Goal: Task Accomplishment & Management: Manage account settings

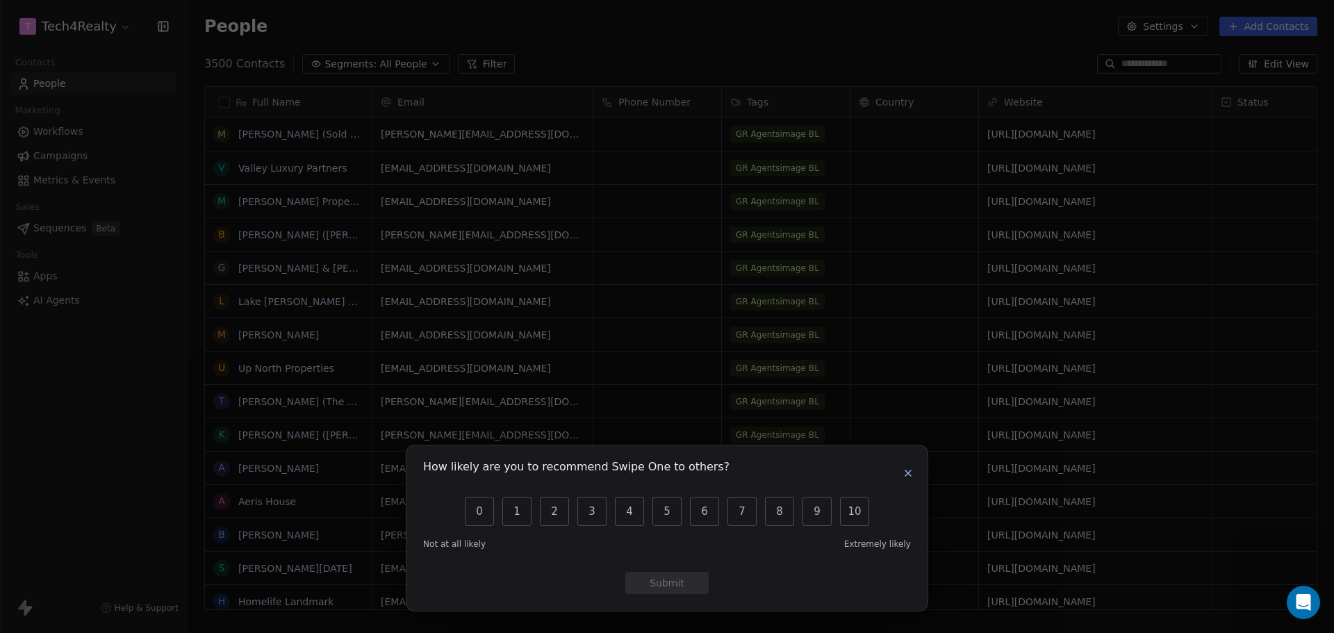
scroll to position [546, 1136]
click at [907, 472] on icon "button" at bounding box center [907, 473] width 11 height 11
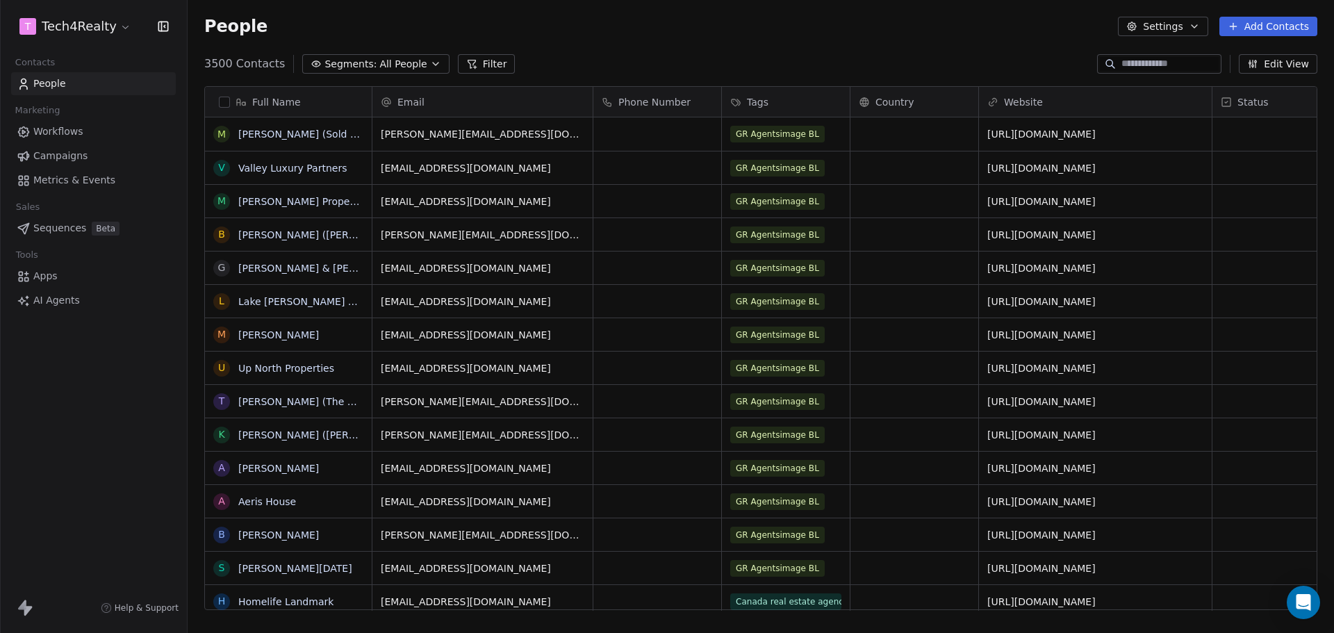
click at [53, 158] on span "Campaigns" at bounding box center [60, 156] width 54 height 15
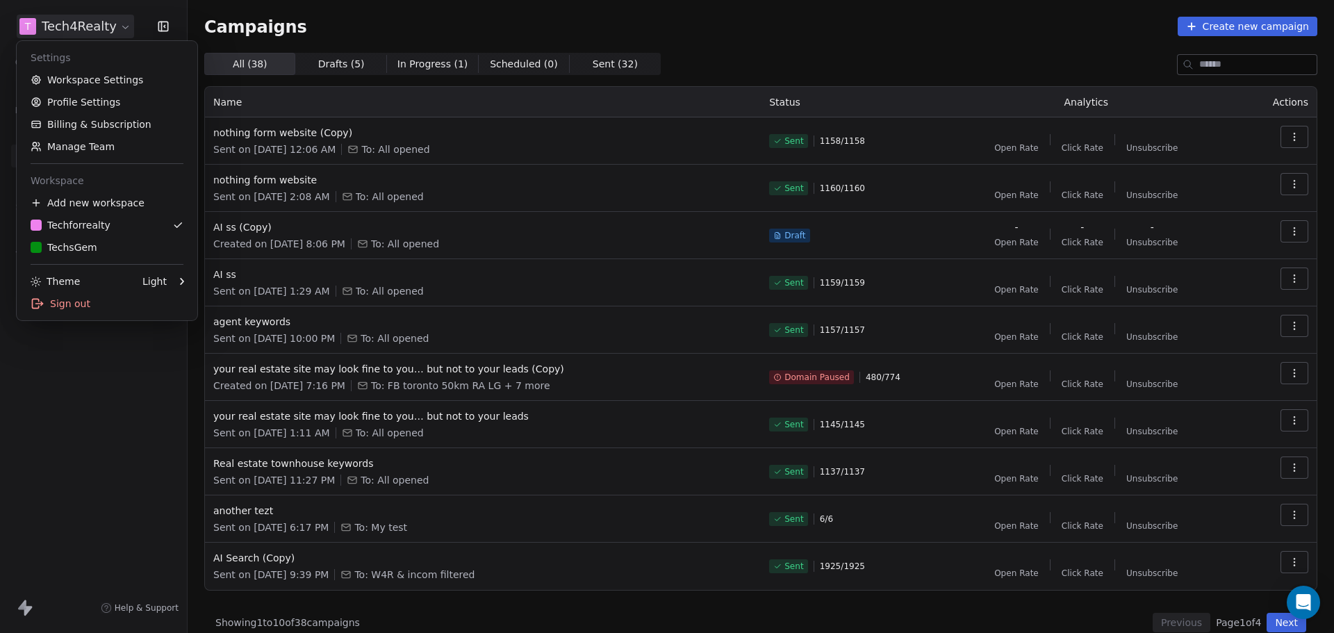
click at [112, 32] on html "T Tech4Realty Contacts People Marketing Workflows Campaigns Metrics & Events Sa…" at bounding box center [667, 316] width 1334 height 633
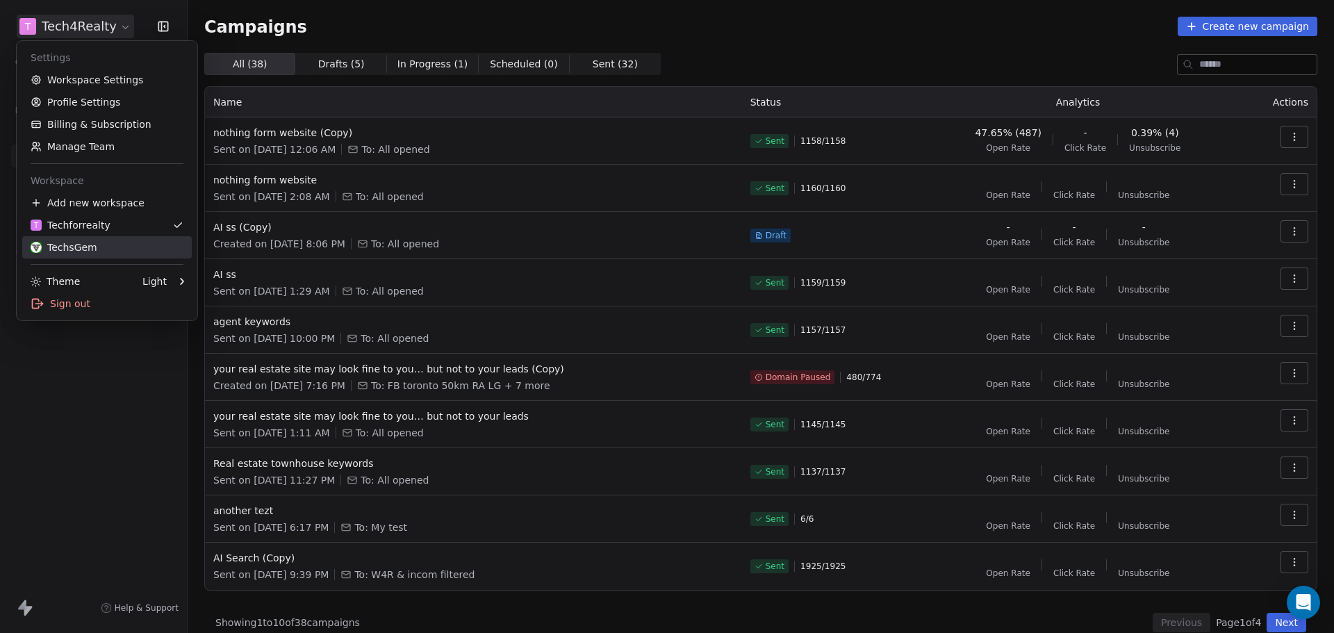
click at [74, 245] on div "TechsGem" at bounding box center [64, 247] width 67 height 14
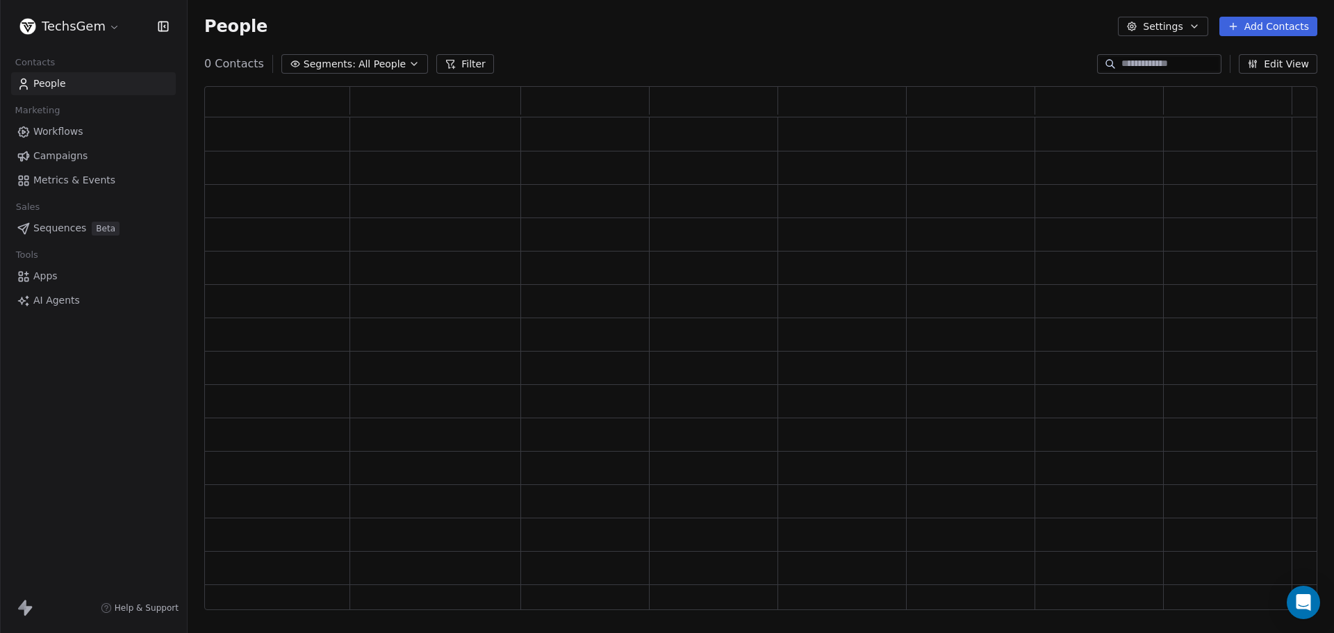
scroll to position [513, 1103]
click at [48, 151] on span "Campaigns" at bounding box center [60, 156] width 54 height 15
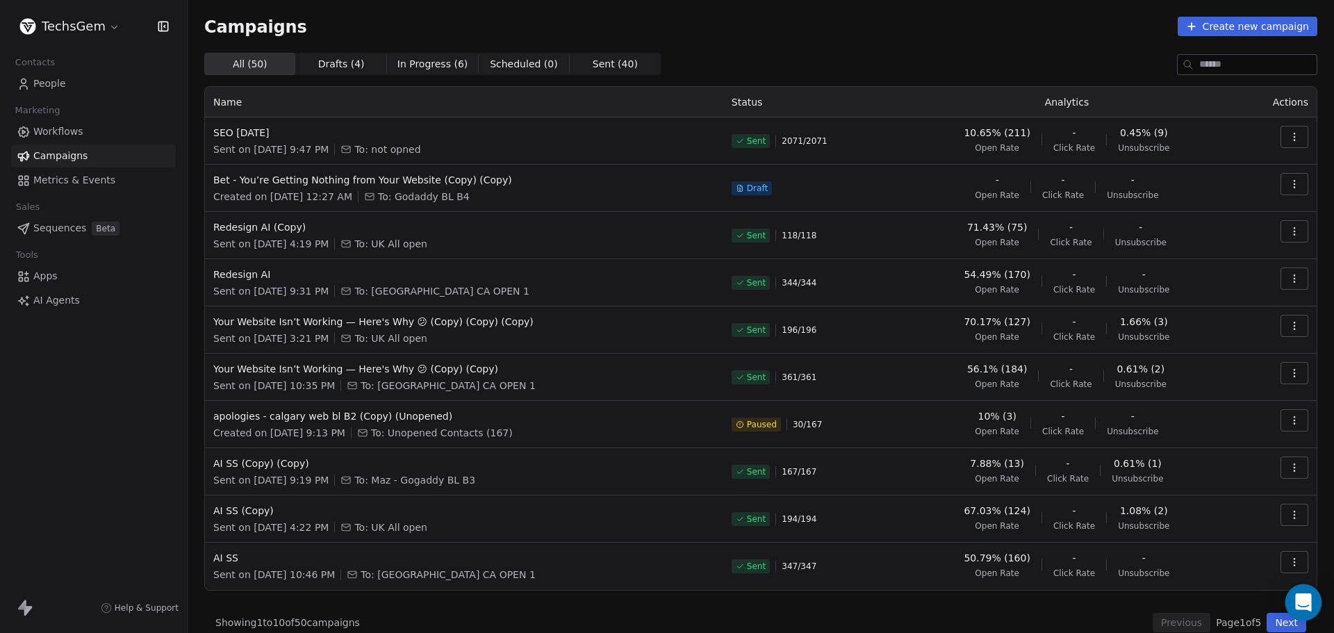
click at [1299, 599] on icon "Open Intercom Messenger" at bounding box center [1303, 602] width 16 height 18
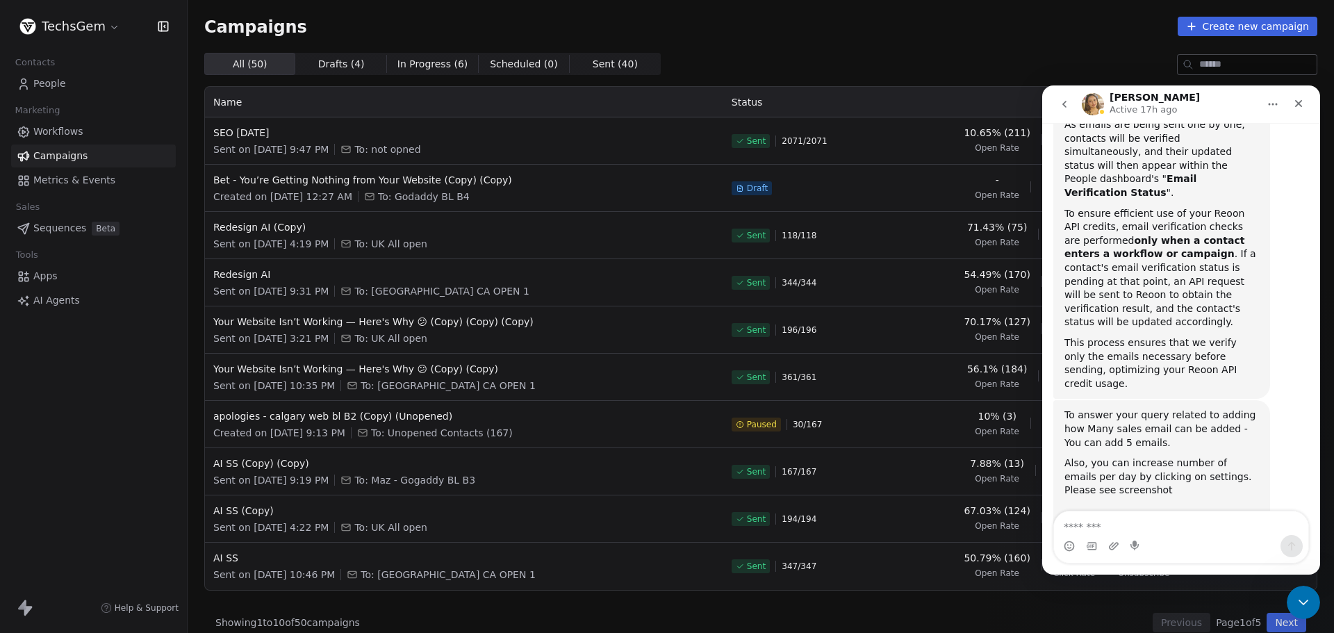
scroll to position [2473, 0]
click at [1114, 525] on textarea "Message…" at bounding box center [1181, 523] width 254 height 24
click at [1112, 525] on textarea "Message…" at bounding box center [1181, 523] width 254 height 24
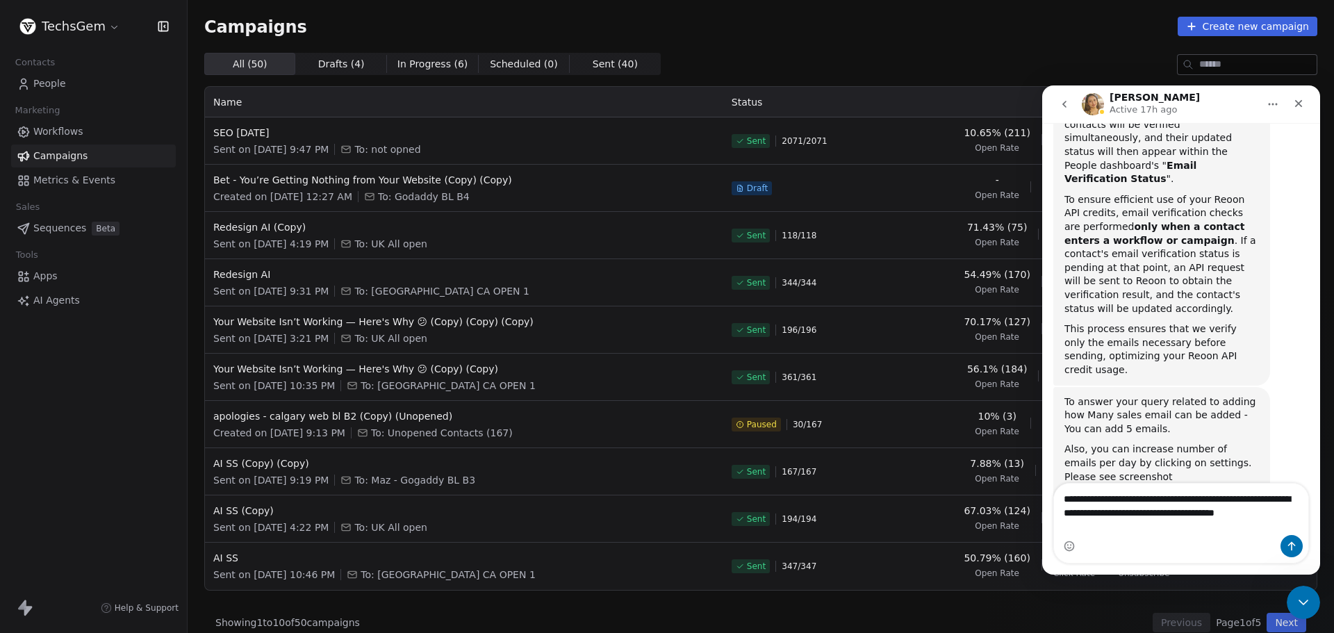
scroll to position [2500, 0]
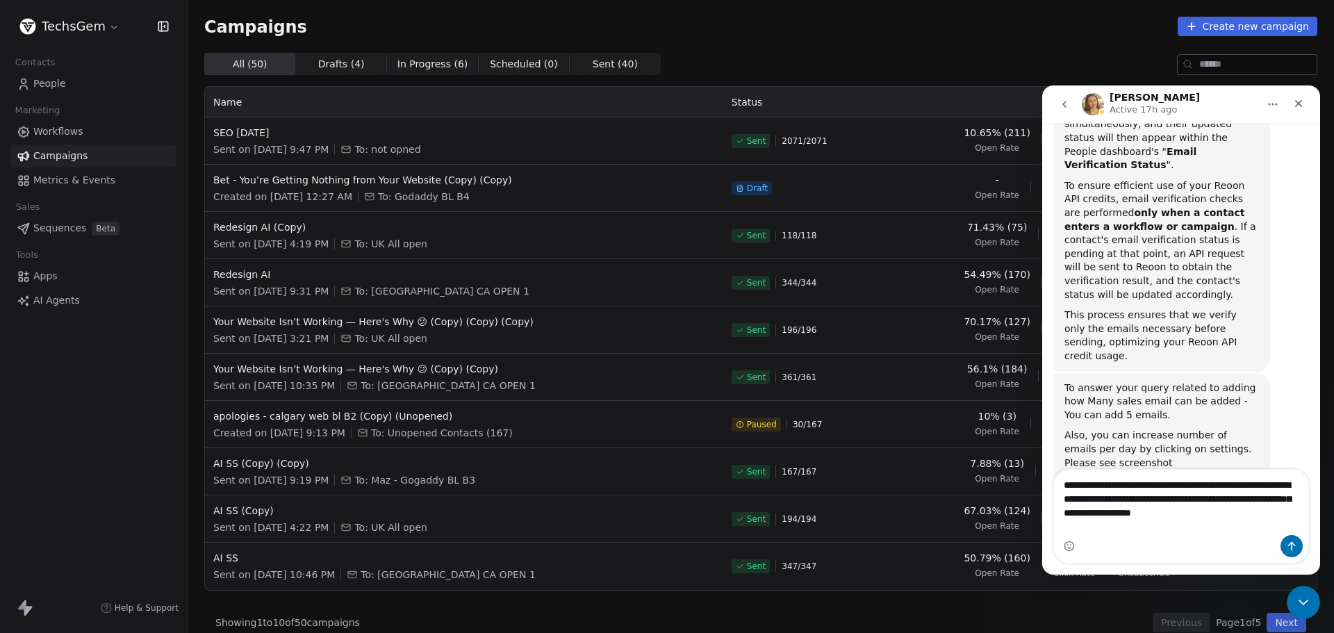
drag, startPoint x: 1278, startPoint y: 525, endPoint x: 1231, endPoint y: 511, distance: 49.4
click at [1276, 521] on textarea "**********" at bounding box center [1181, 495] width 254 height 51
type textarea "**********"
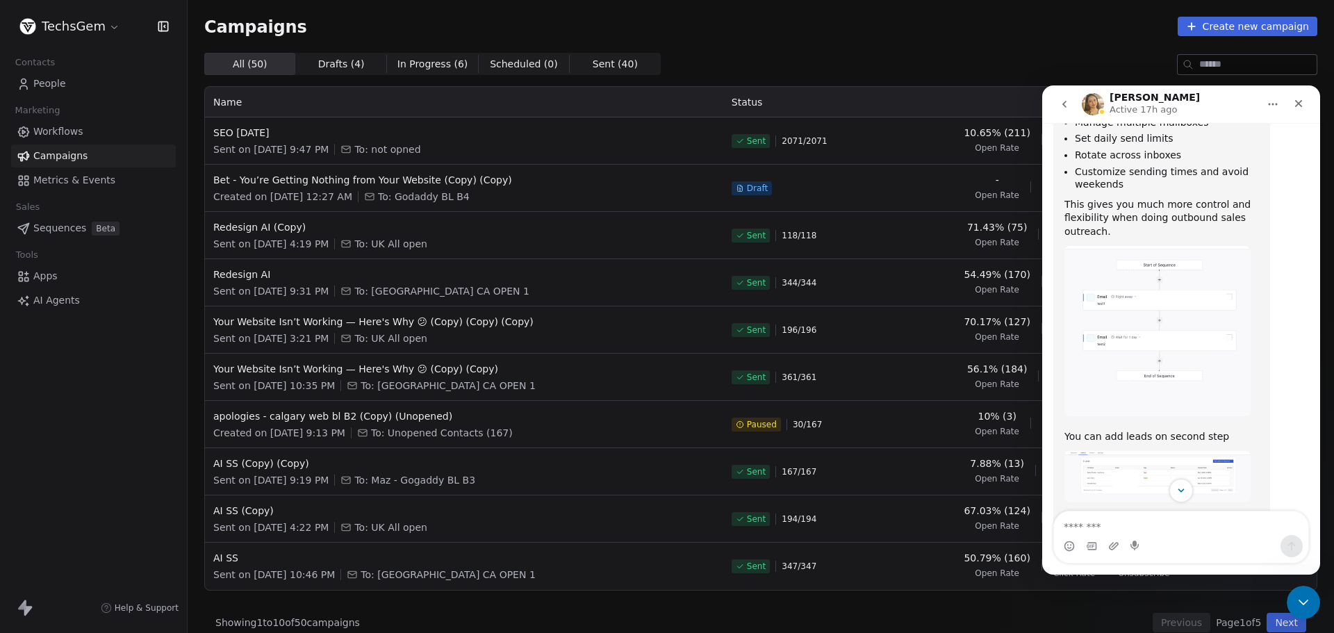
scroll to position [1601, 0]
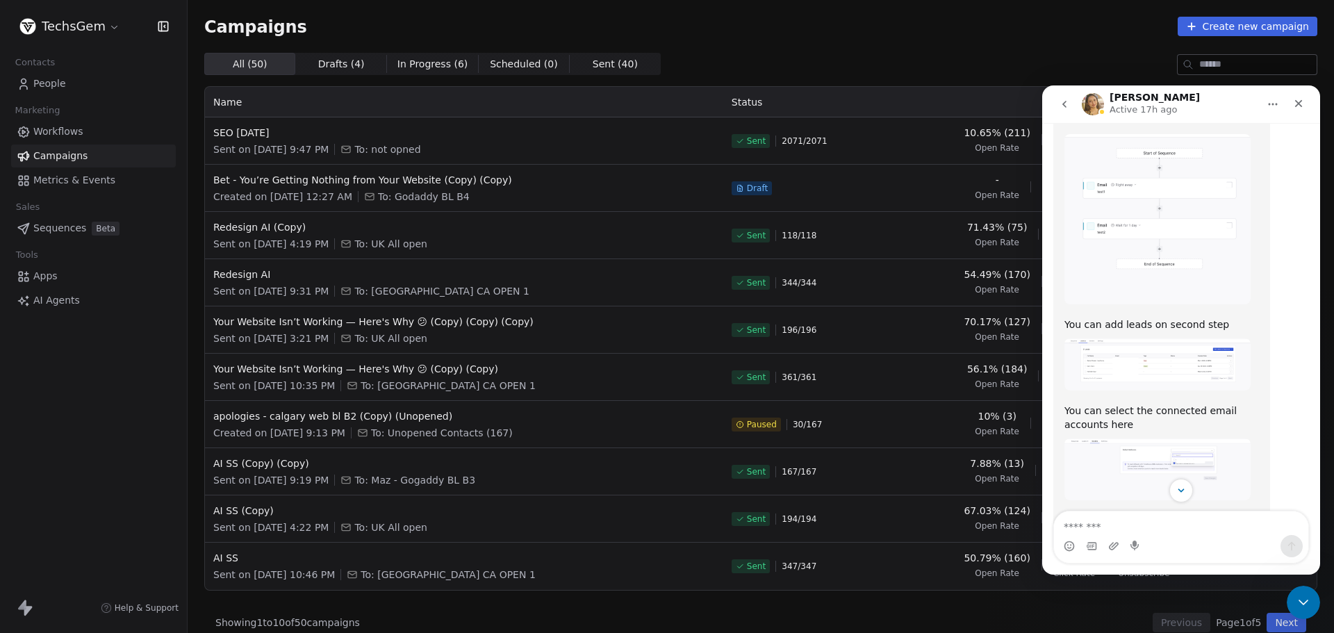
click at [1161, 338] on img "Harinder says…" at bounding box center [1157, 364] width 186 height 52
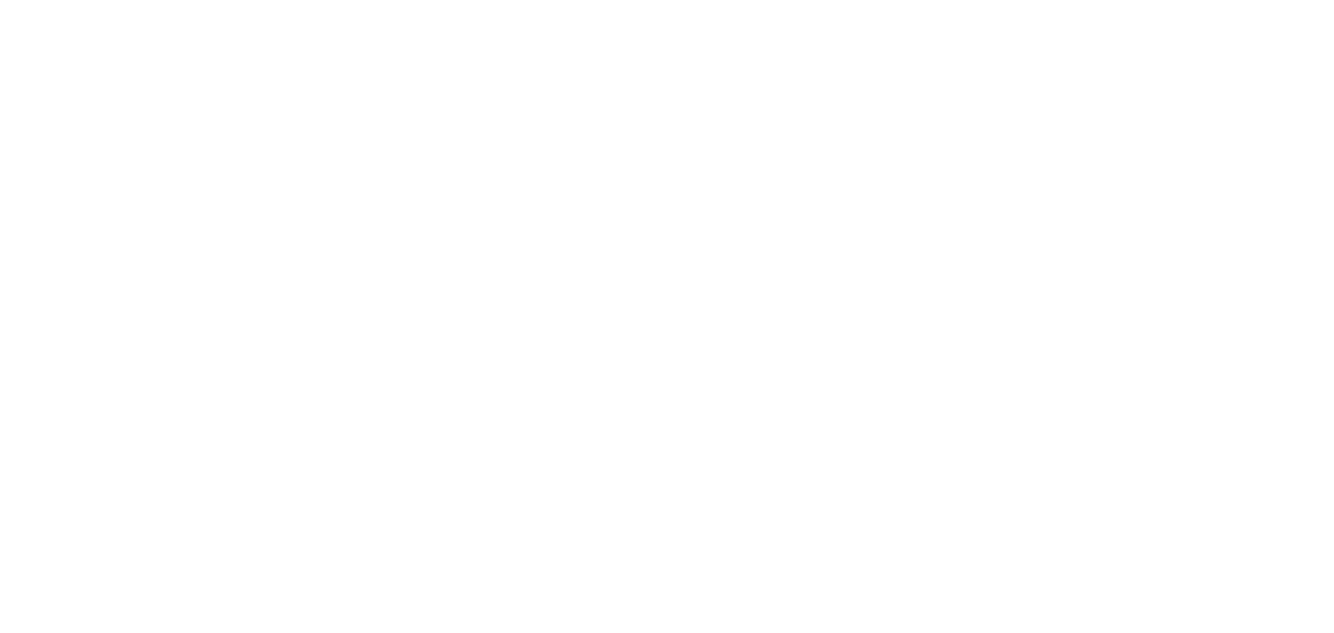
scroll to position [0, 0]
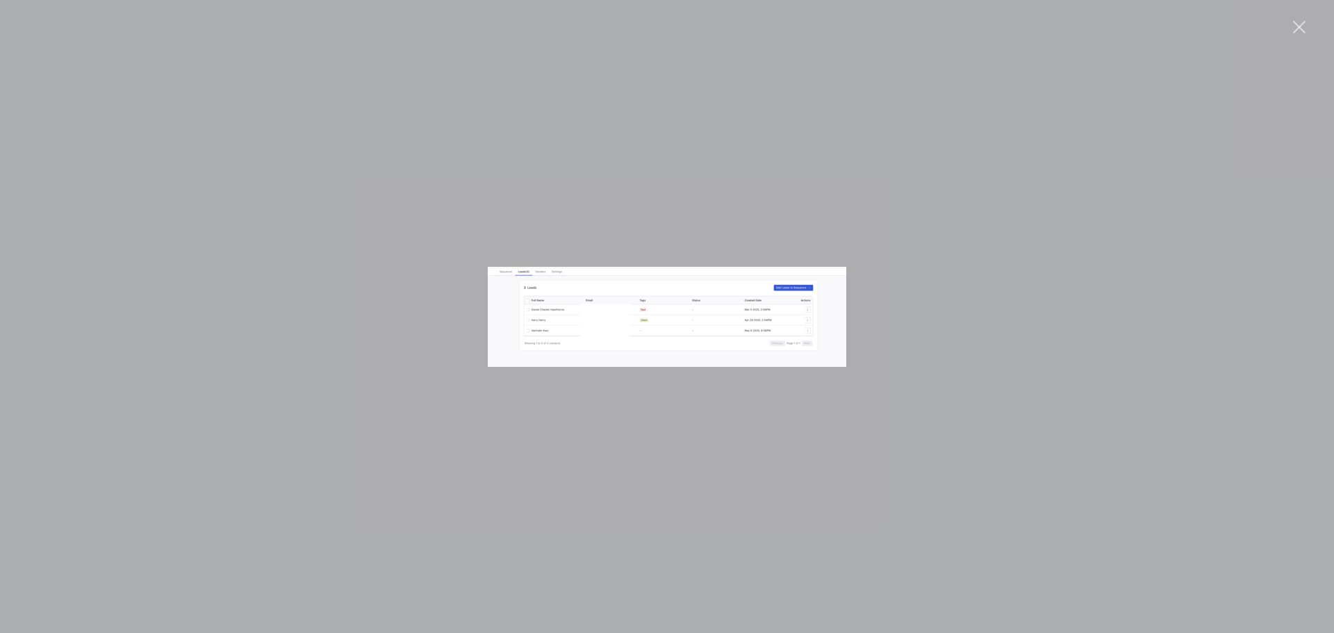
click at [1164, 247] on div "Intercom messenger" at bounding box center [667, 316] width 1334 height 633
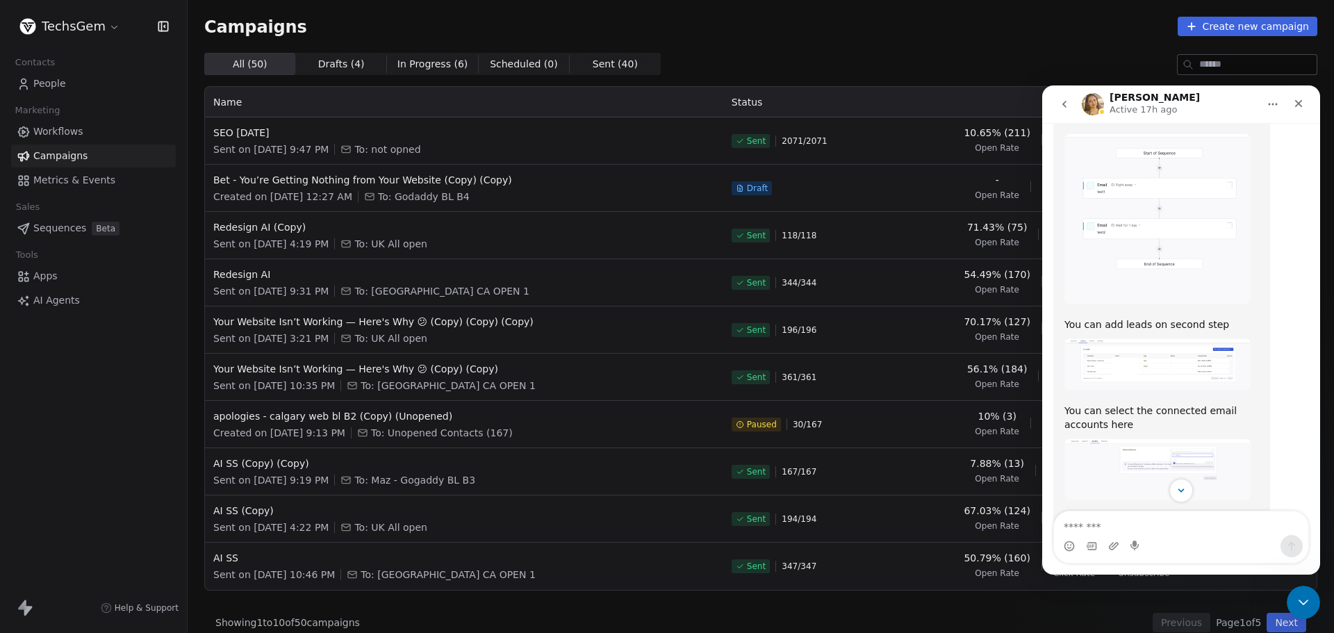
click at [63, 220] on link "Sequences Beta" at bounding box center [93, 228] width 165 height 23
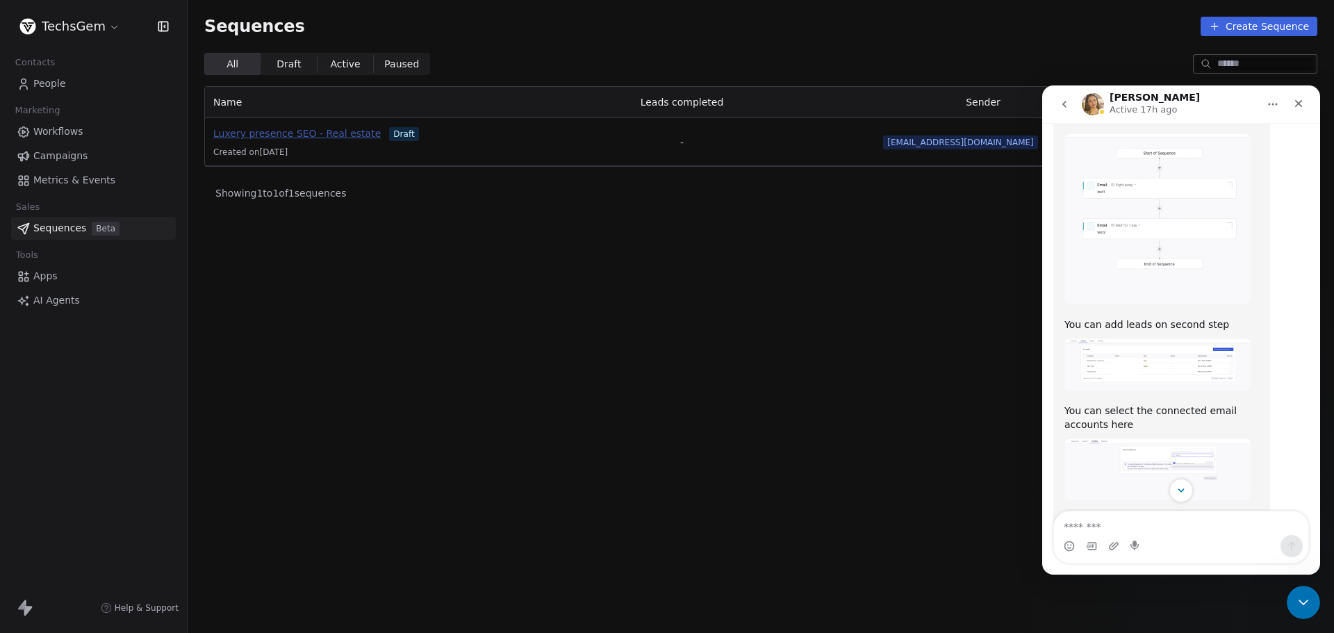
click at [317, 131] on span "Luxery presence SEO - Real estate" at bounding box center [296, 133] width 167 height 11
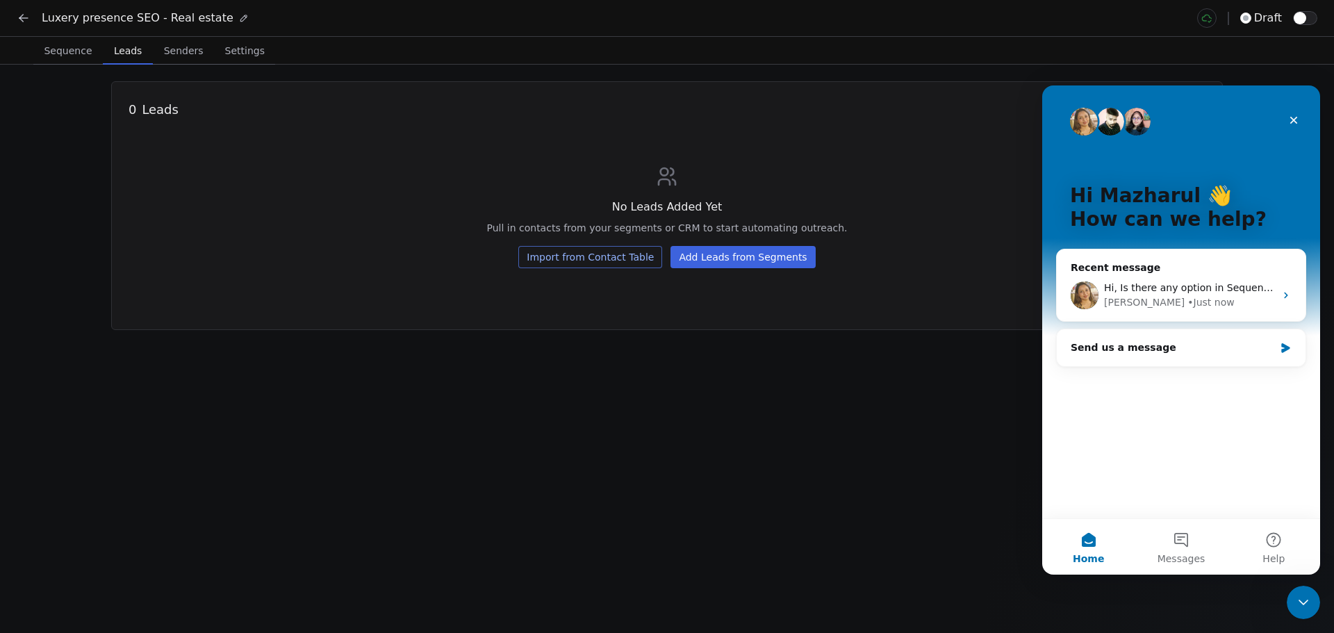
click at [127, 58] on span "Leads" at bounding box center [127, 50] width 39 height 19
click at [704, 260] on button "Add Leads from Segments" at bounding box center [742, 257] width 145 height 22
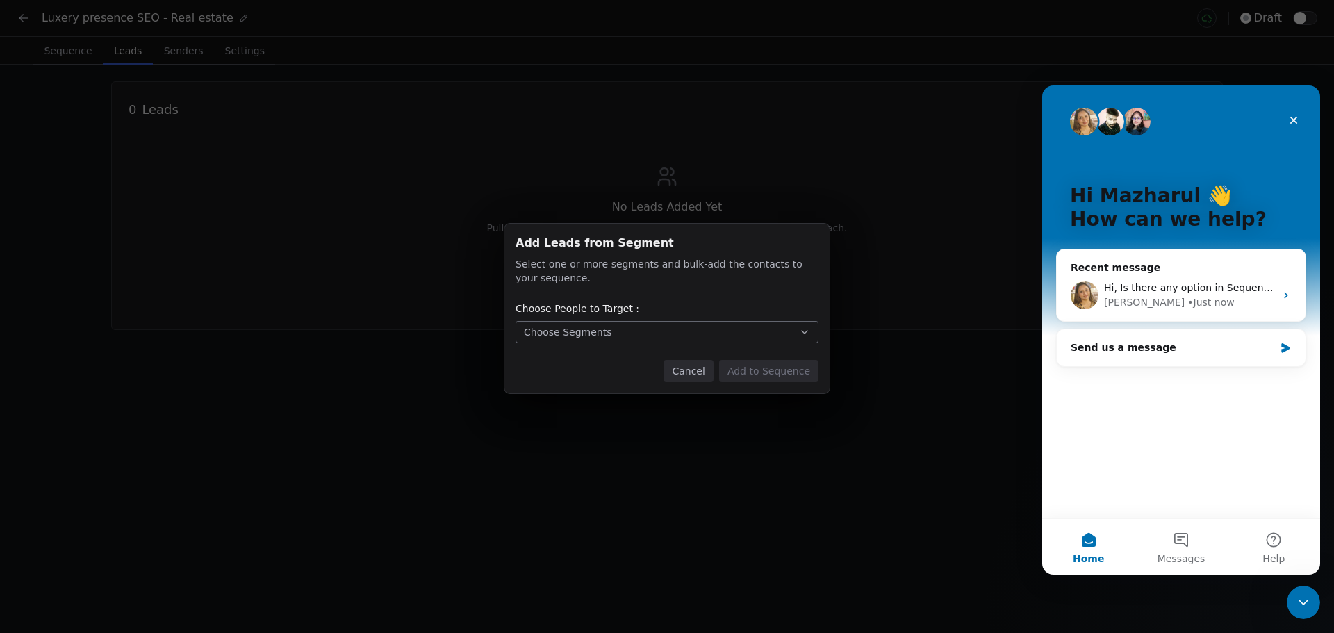
click at [568, 332] on div "Choose Segments" at bounding box center [568, 332] width 88 height 14
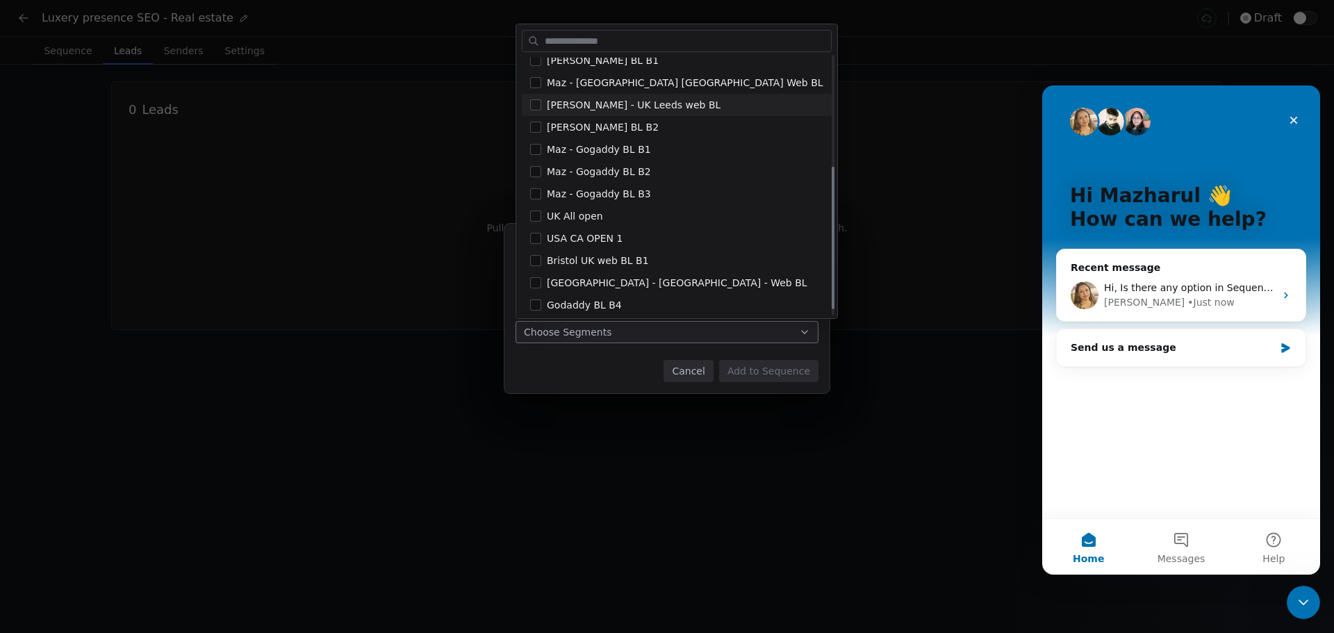
scroll to position [212, 0]
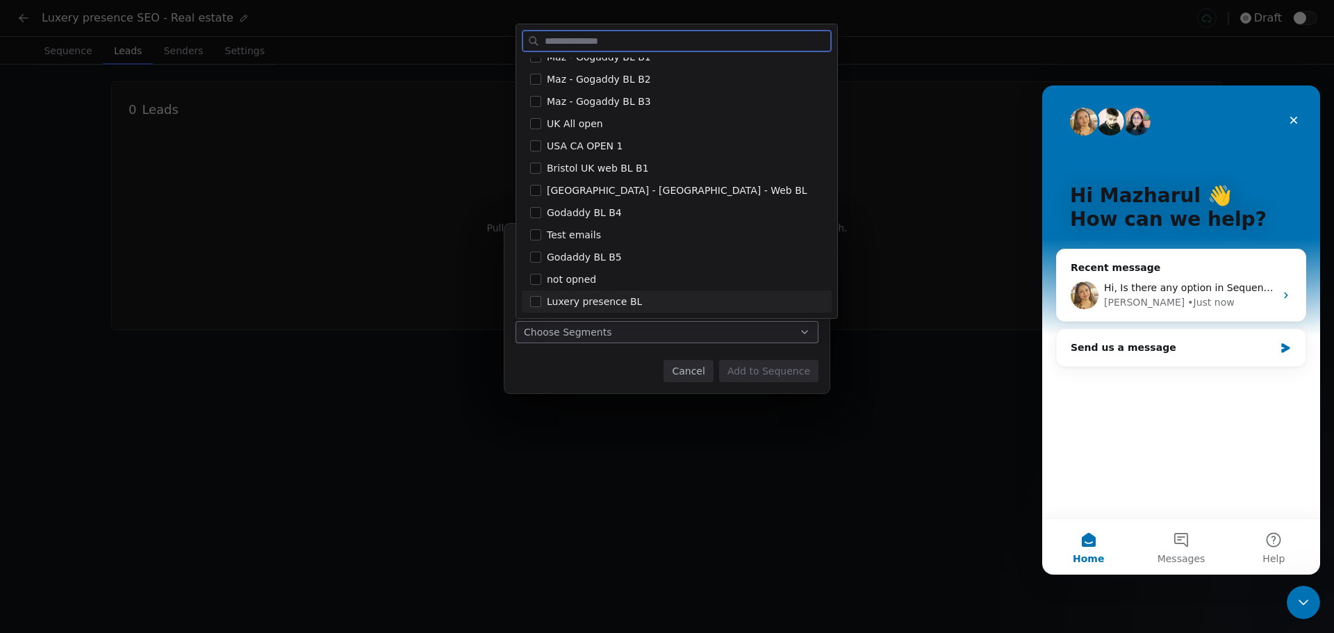
click at [536, 303] on button "Suggestions" at bounding box center [535, 301] width 11 height 11
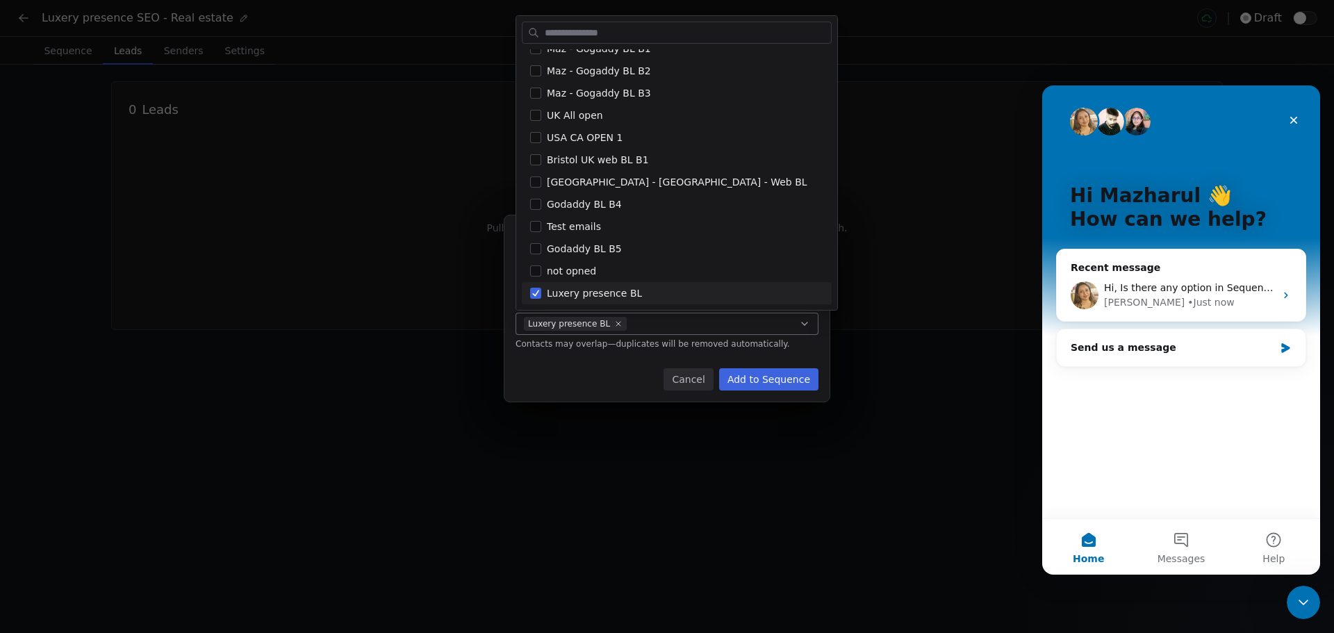
click at [601, 373] on div "Add Leads from Segment Add Leads from Segment Select one or more segments and b…" at bounding box center [667, 316] width 1334 height 247
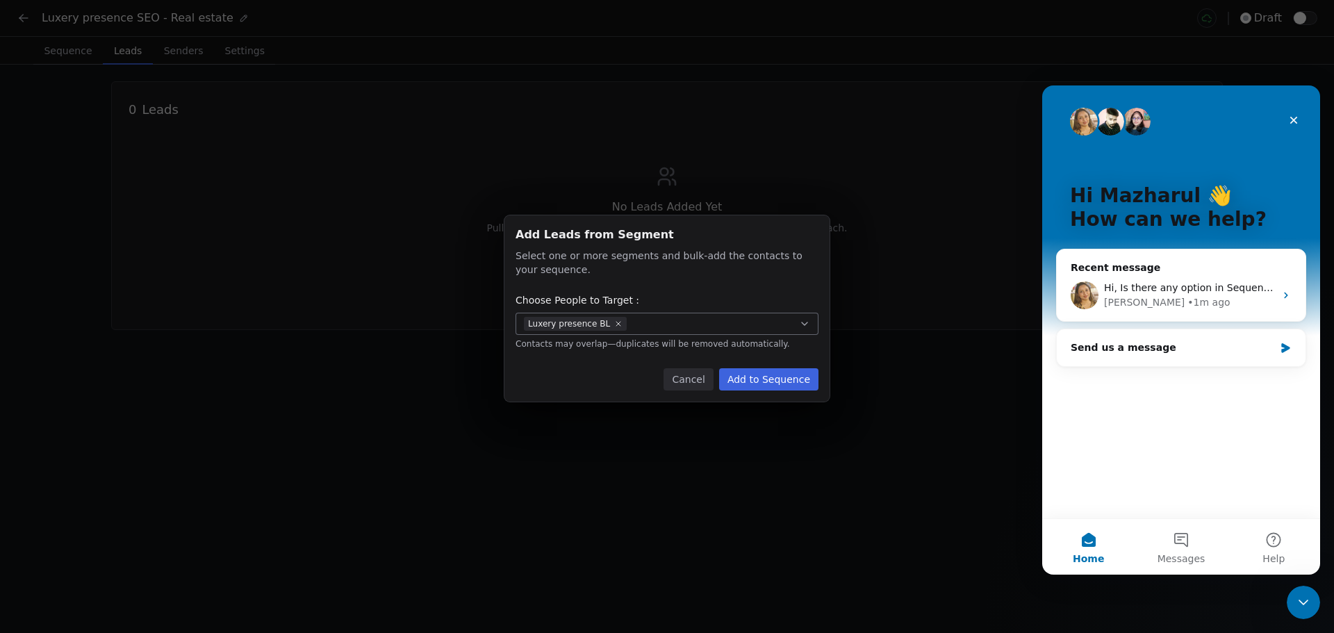
click at [768, 378] on button "Add to Sequence" at bounding box center [768, 379] width 99 height 22
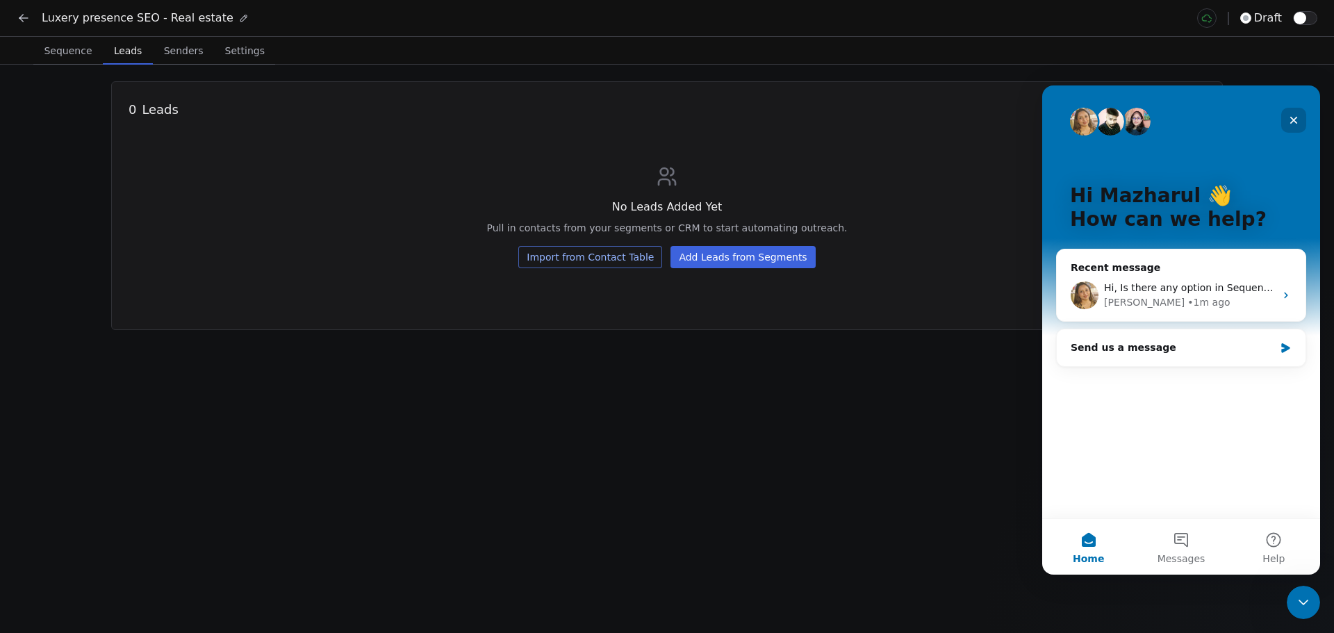
click at [1296, 122] on icon "Close" at bounding box center [1294, 121] width 8 height 8
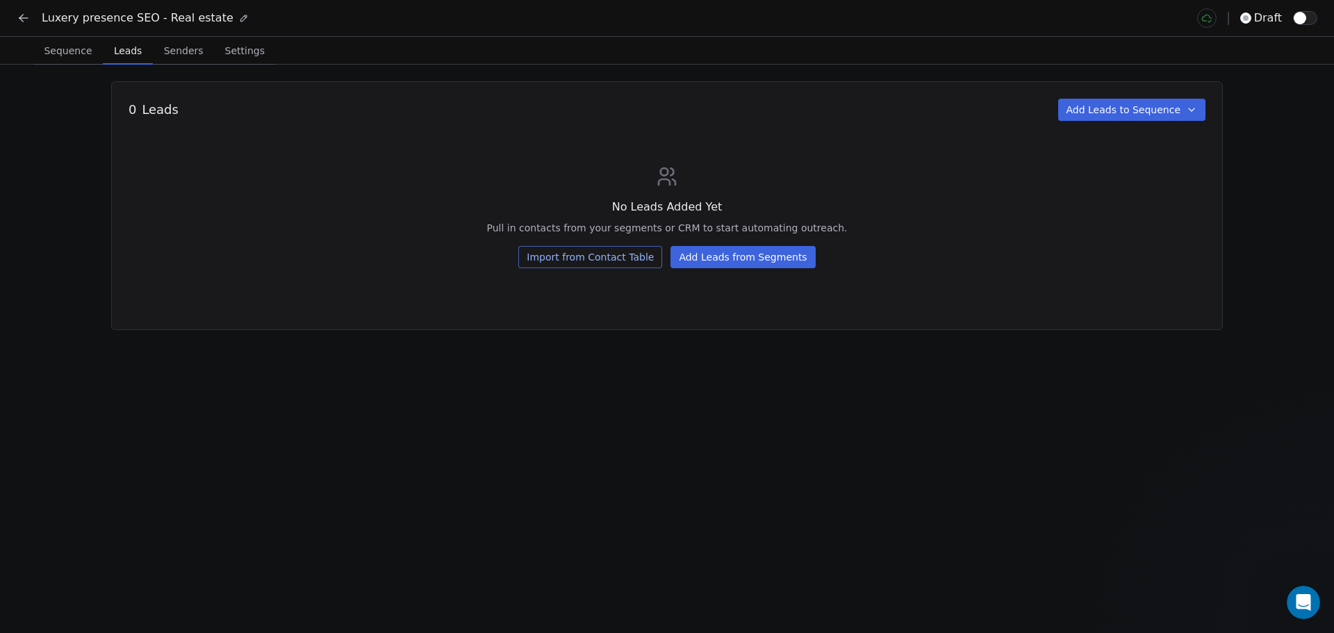
scroll to position [0, 0]
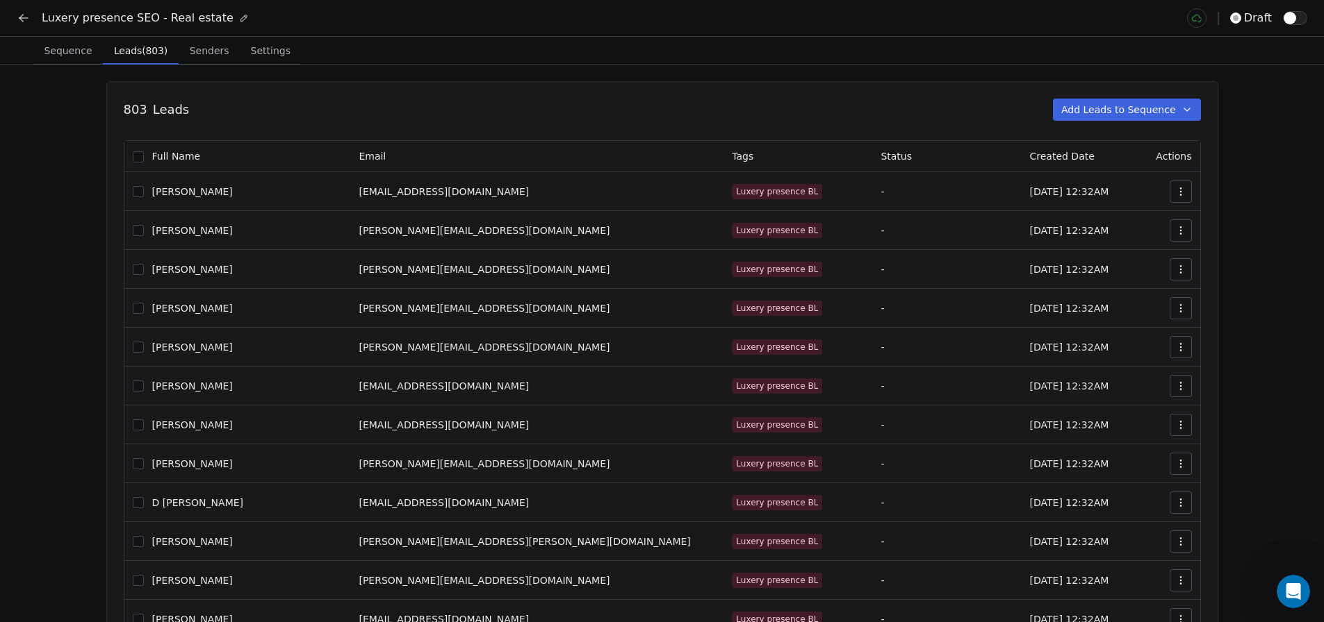
click at [1192, 108] on icon "button" at bounding box center [1186, 109] width 11 height 11
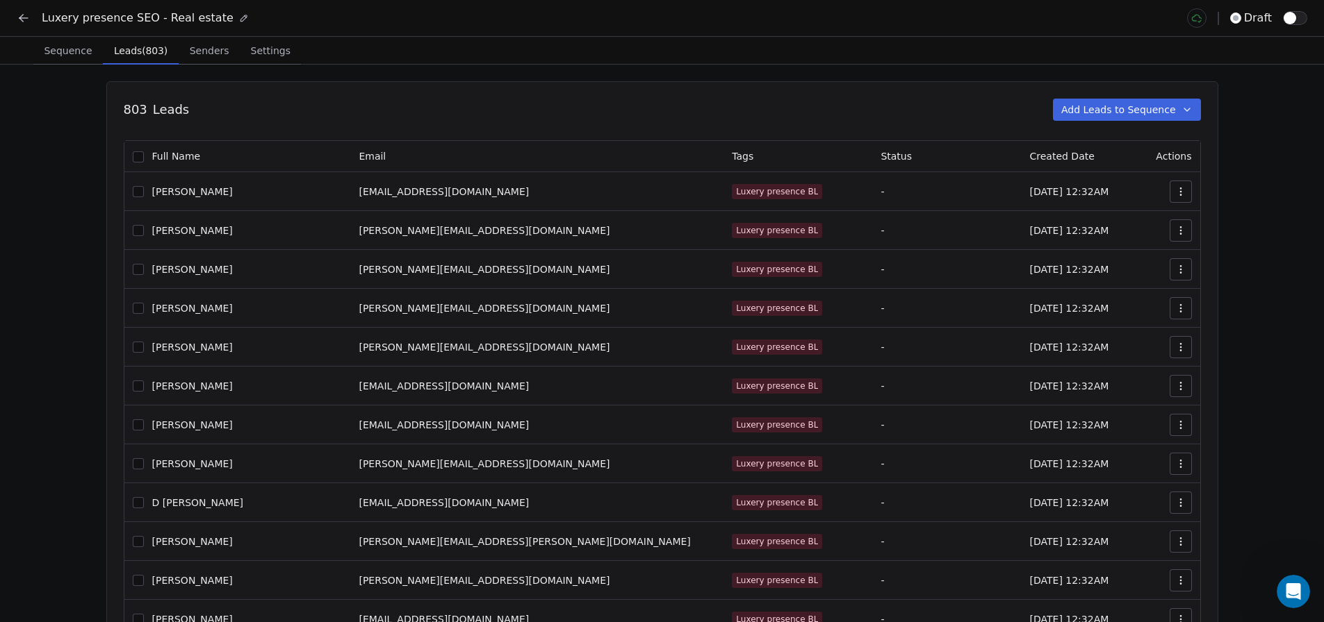
click at [1182, 194] on icon "button" at bounding box center [1180, 191] width 11 height 11
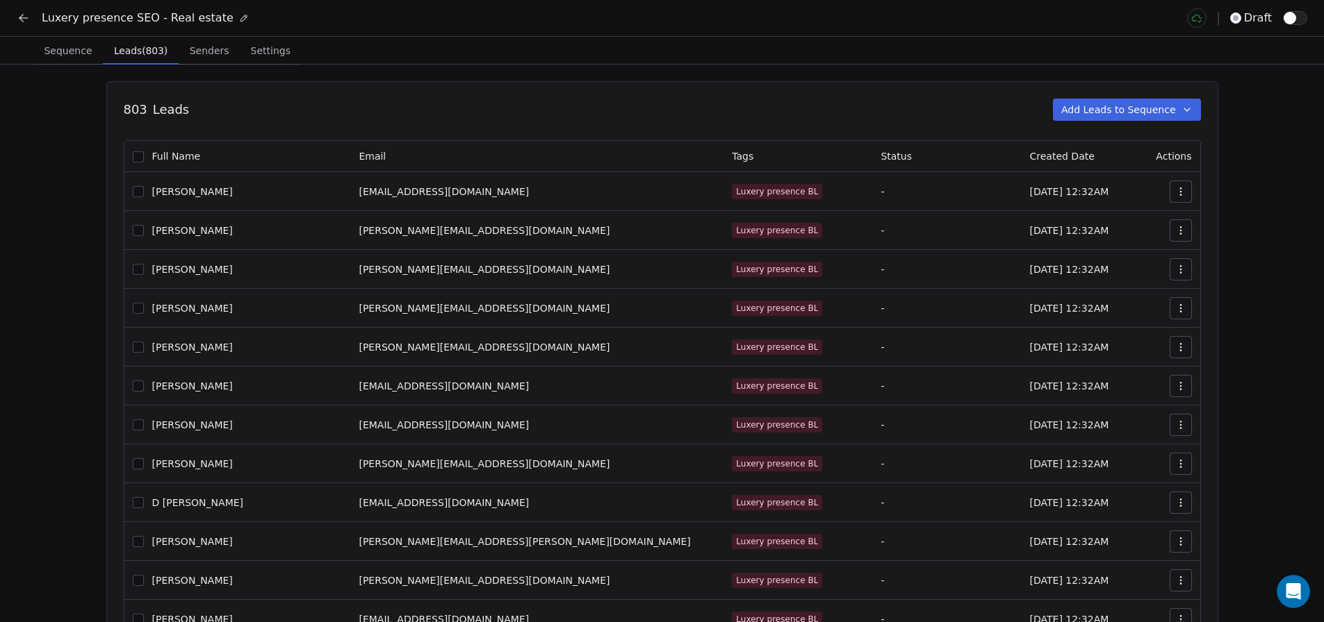
click at [144, 156] on button "button" at bounding box center [138, 156] width 11 height 11
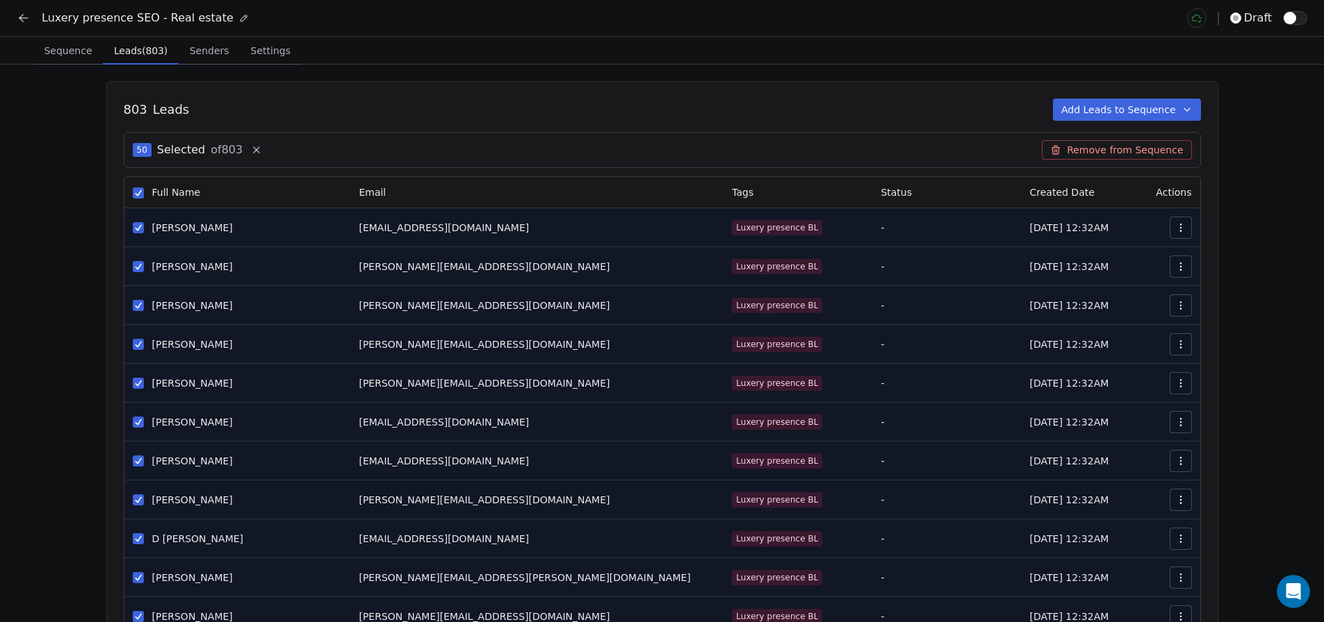
click at [257, 148] on icon at bounding box center [256, 150] width 11 height 11
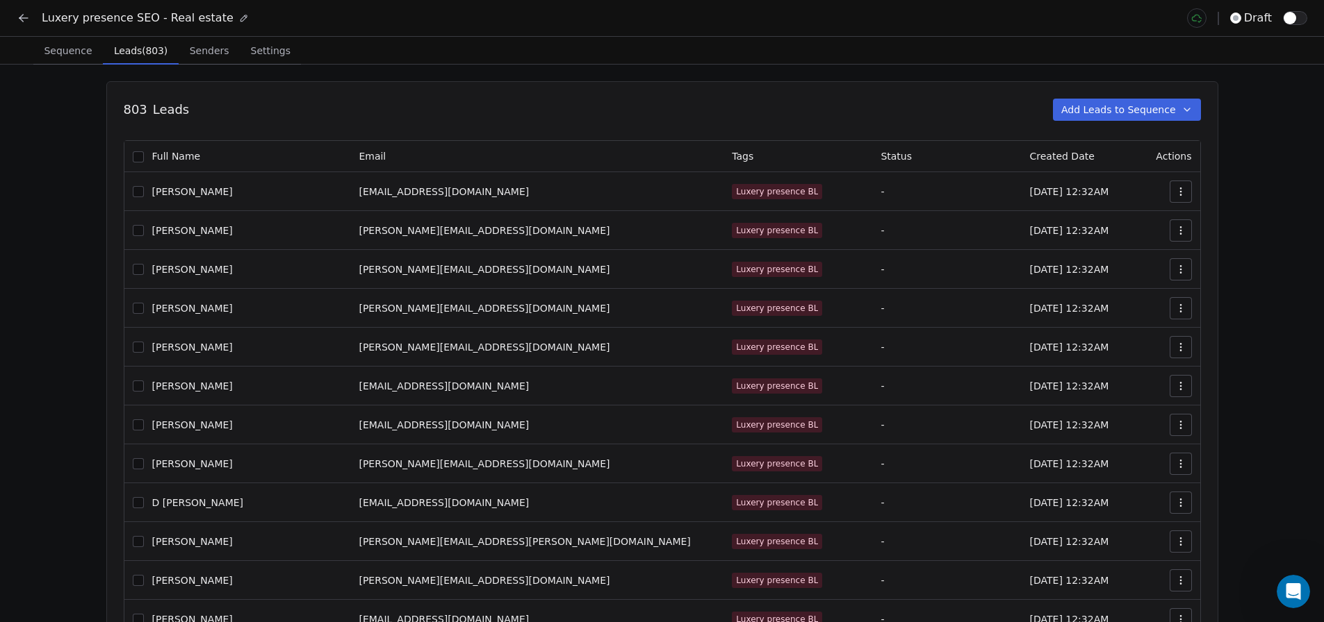
click at [27, 18] on icon at bounding box center [23, 18] width 8 height 0
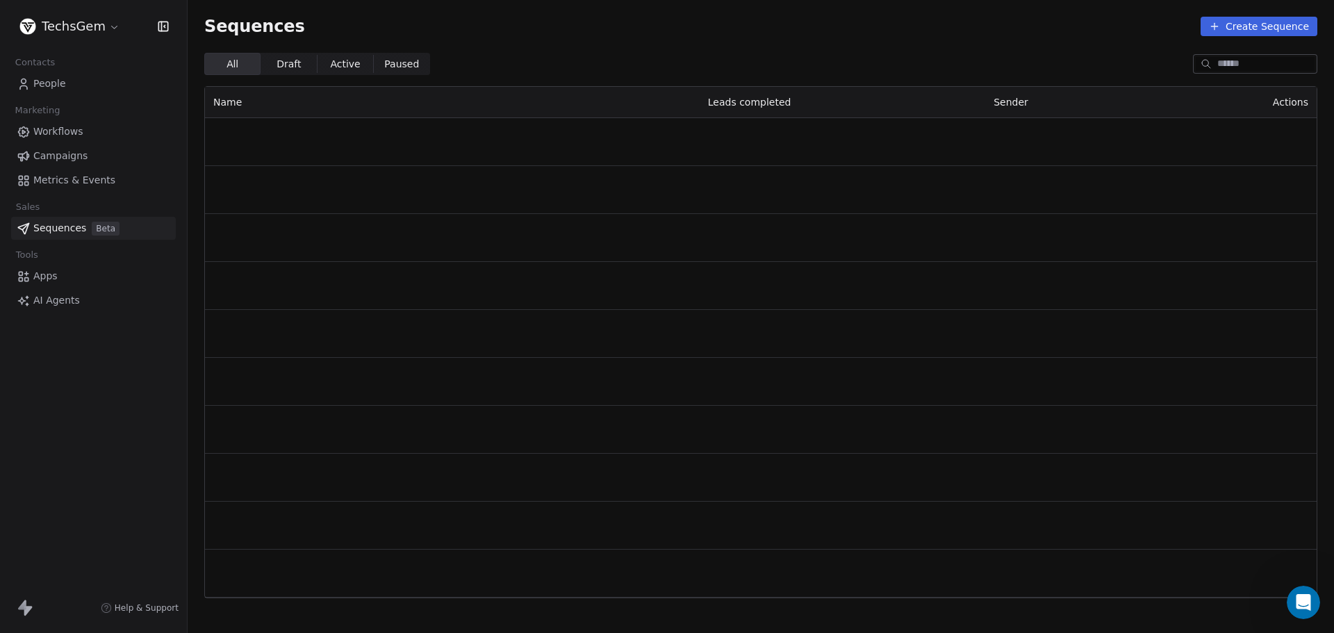
click at [56, 83] on span "People" at bounding box center [49, 83] width 33 height 15
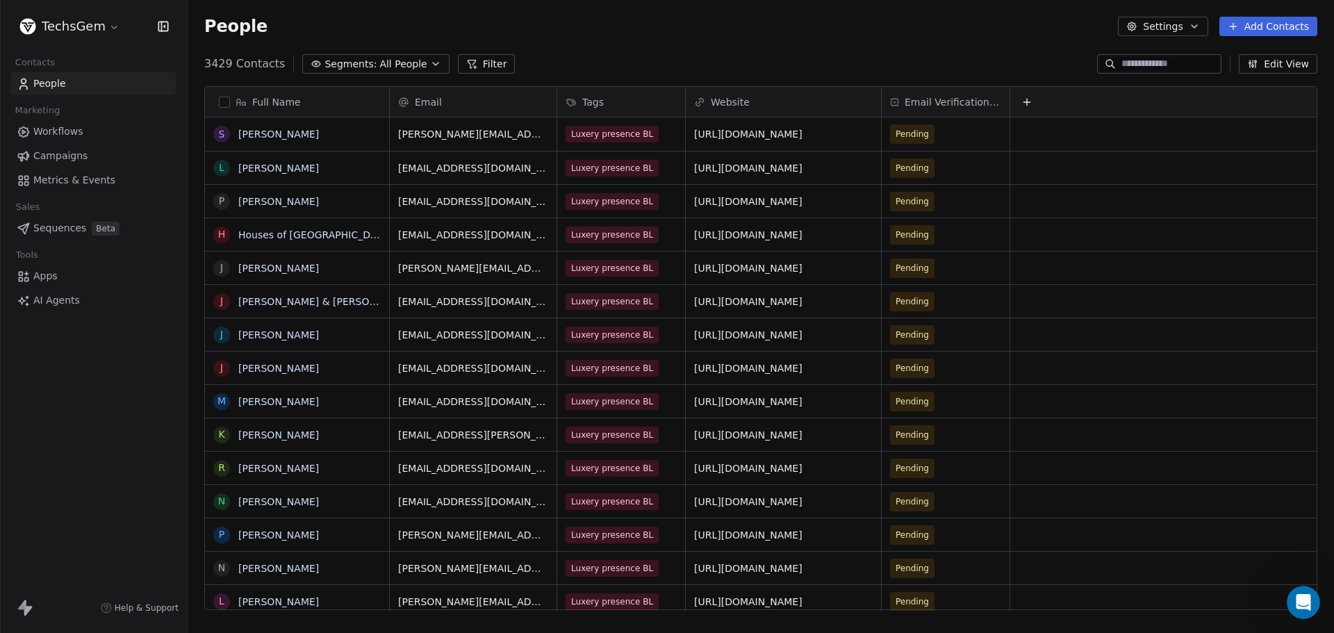
scroll to position [546, 1136]
click at [56, 224] on span "Sequences" at bounding box center [59, 228] width 53 height 15
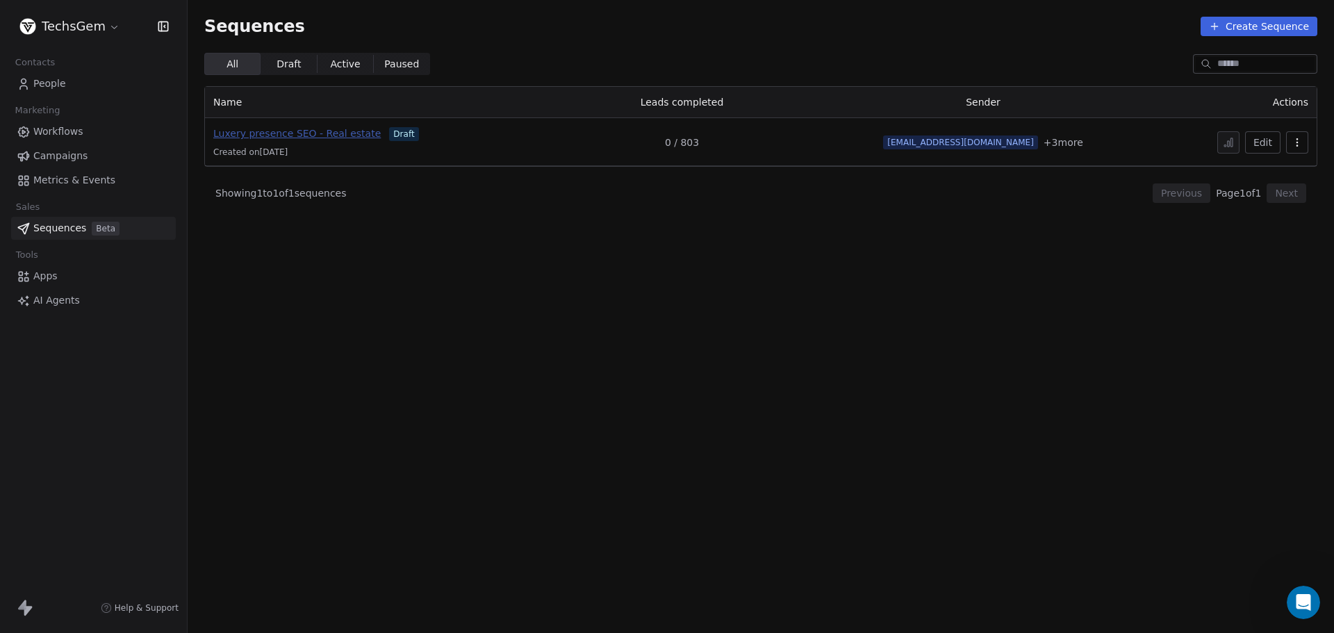
click at [291, 131] on span "Luxery presence SEO - Real estate" at bounding box center [296, 133] width 167 height 11
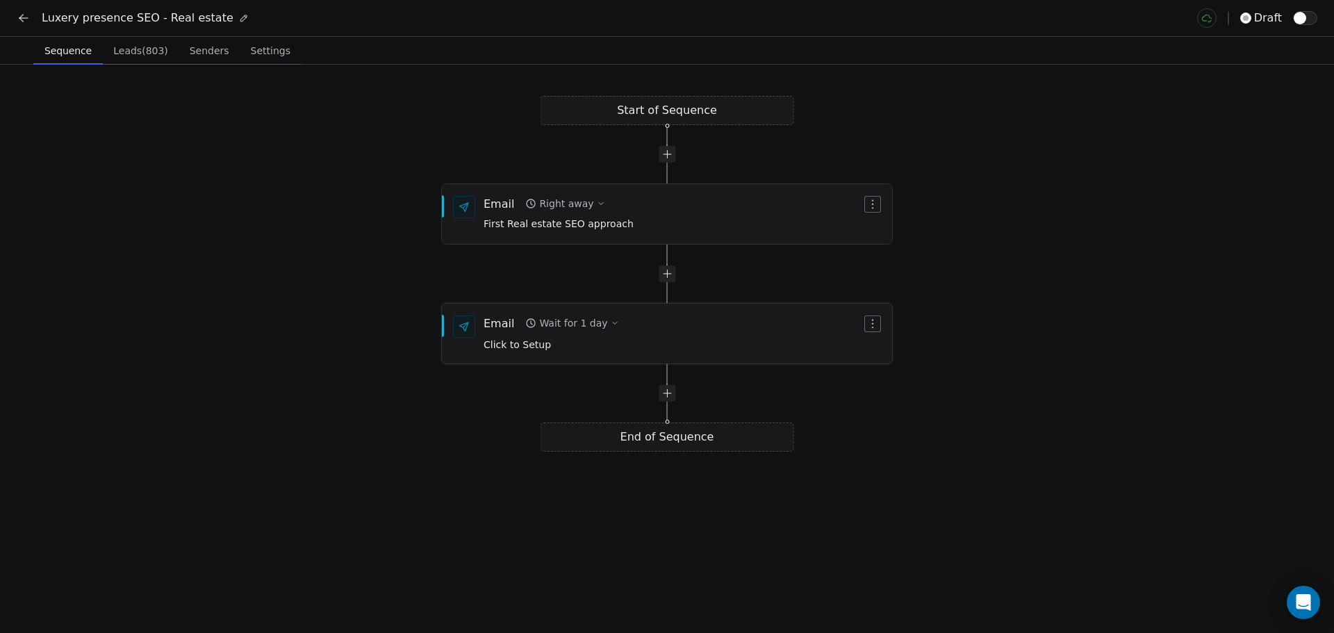
click at [472, 329] on div at bounding box center [464, 326] width 22 height 22
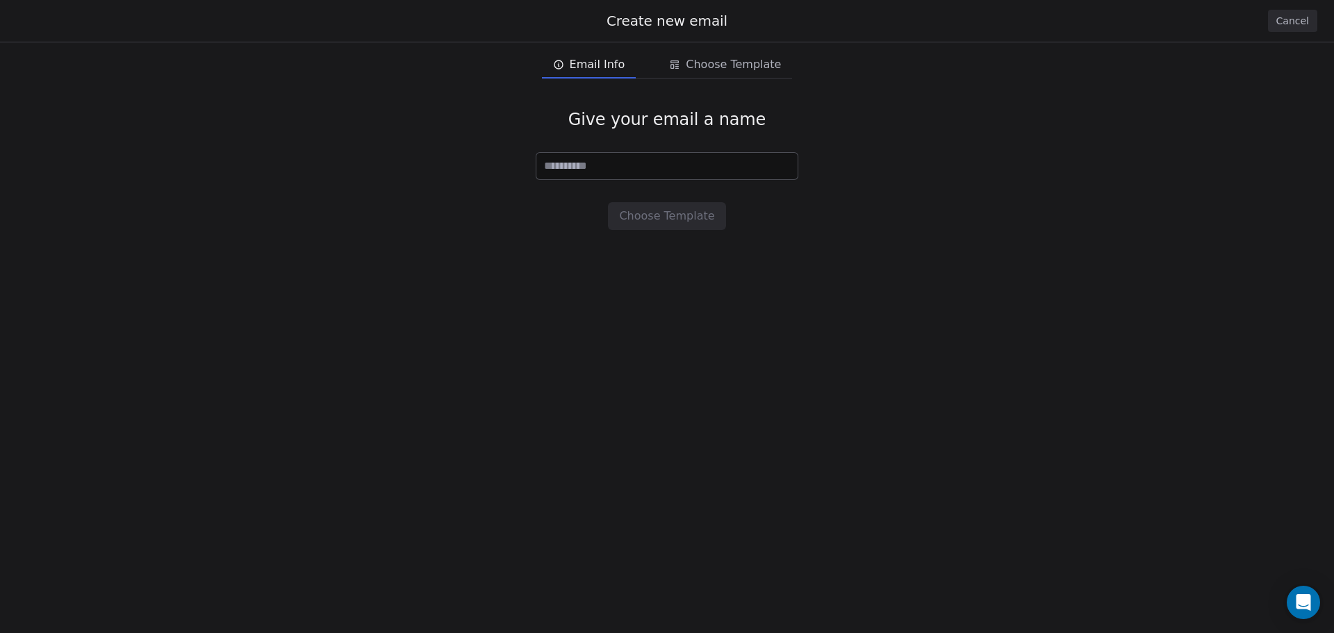
click at [1295, 20] on button "Cancel" at bounding box center [1292, 21] width 49 height 22
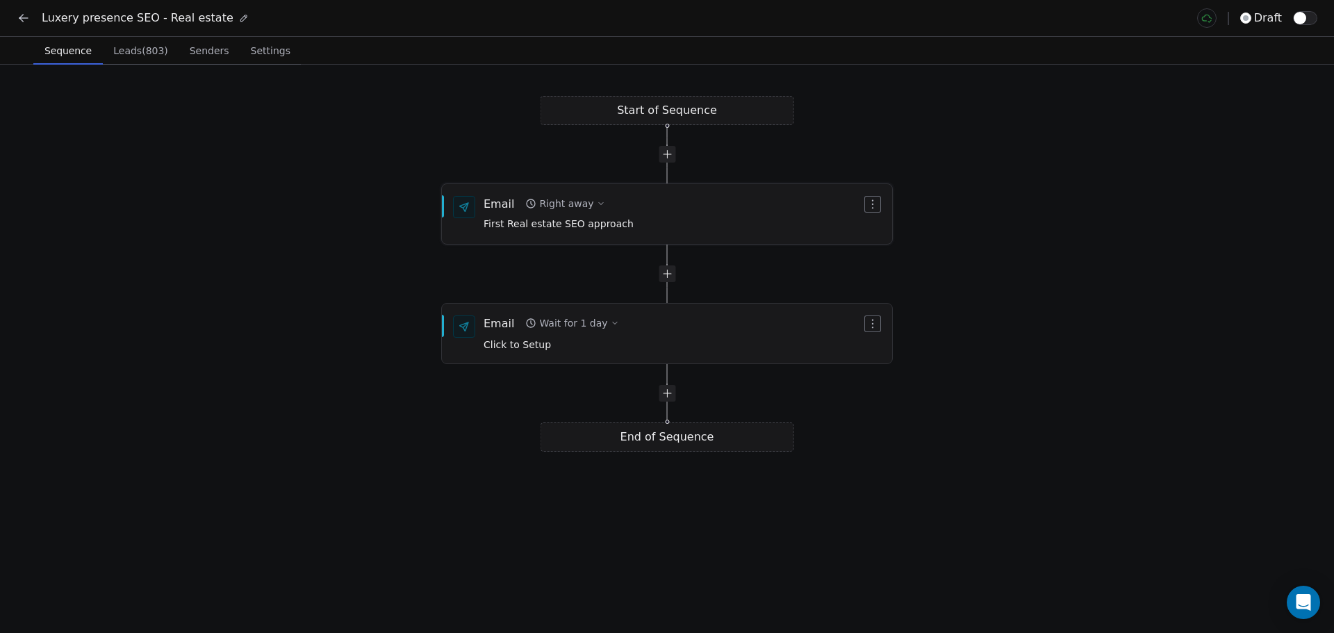
click at [525, 205] on icon "button" at bounding box center [530, 203] width 11 height 11
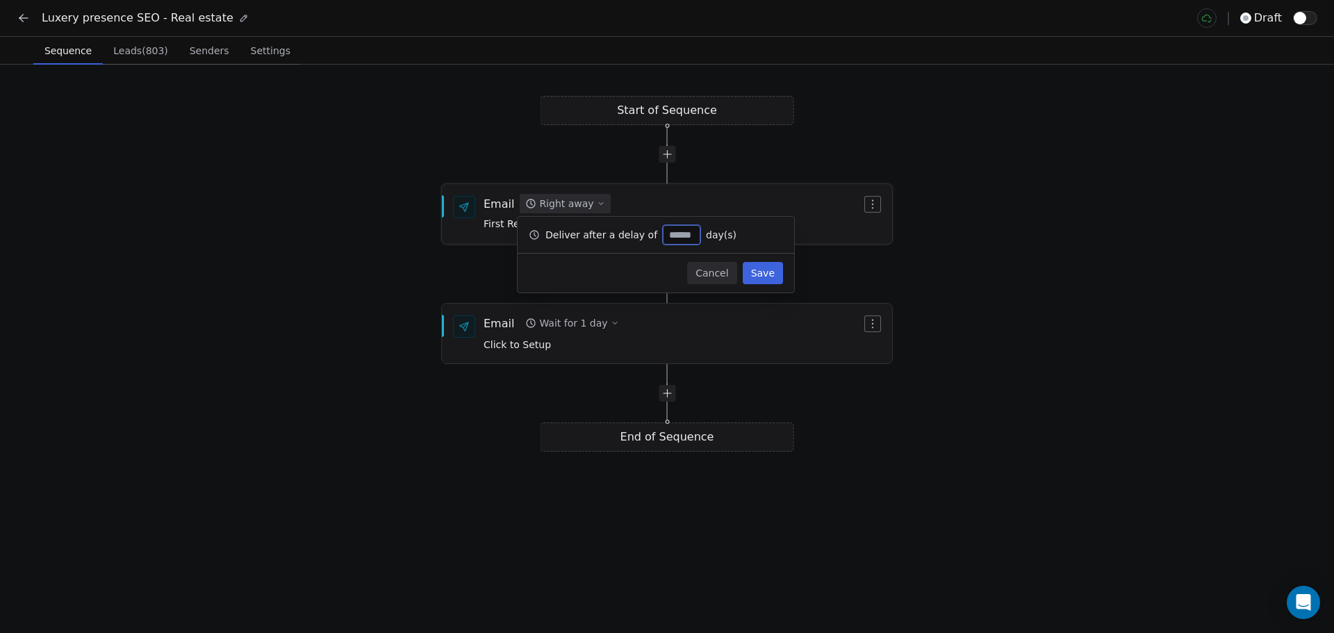
click at [505, 210] on div "Email" at bounding box center [499, 203] width 31 height 15
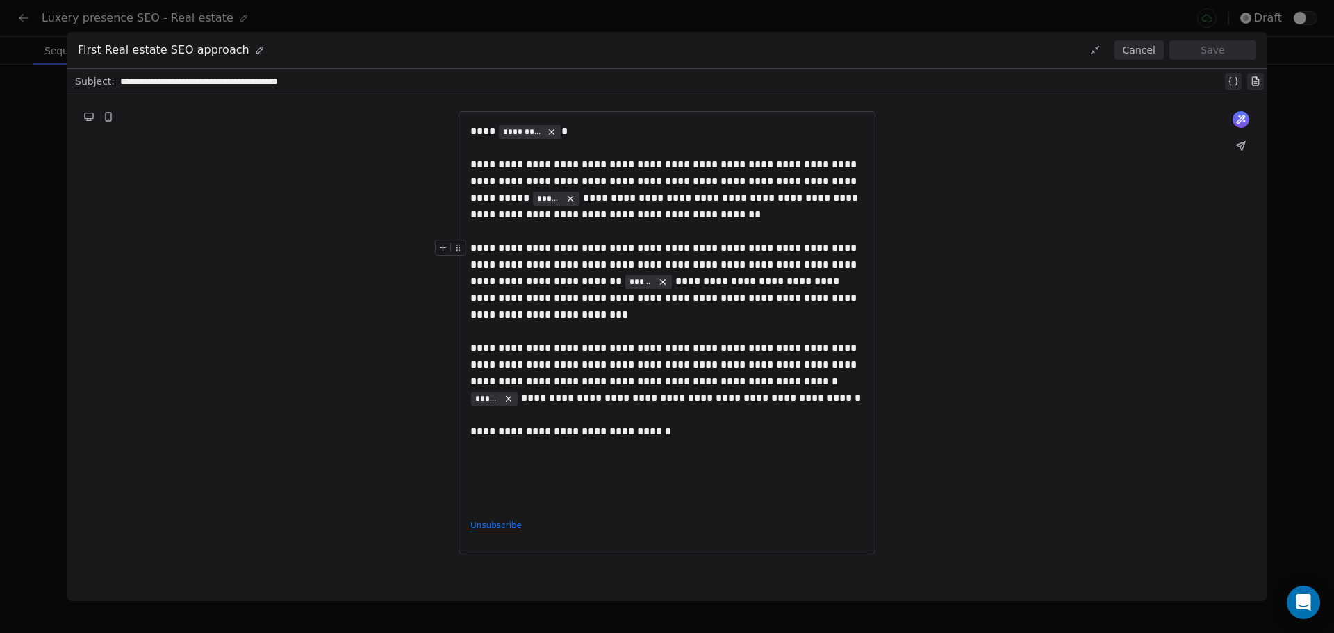
click at [1141, 47] on button "Cancel" at bounding box center [1138, 49] width 49 height 19
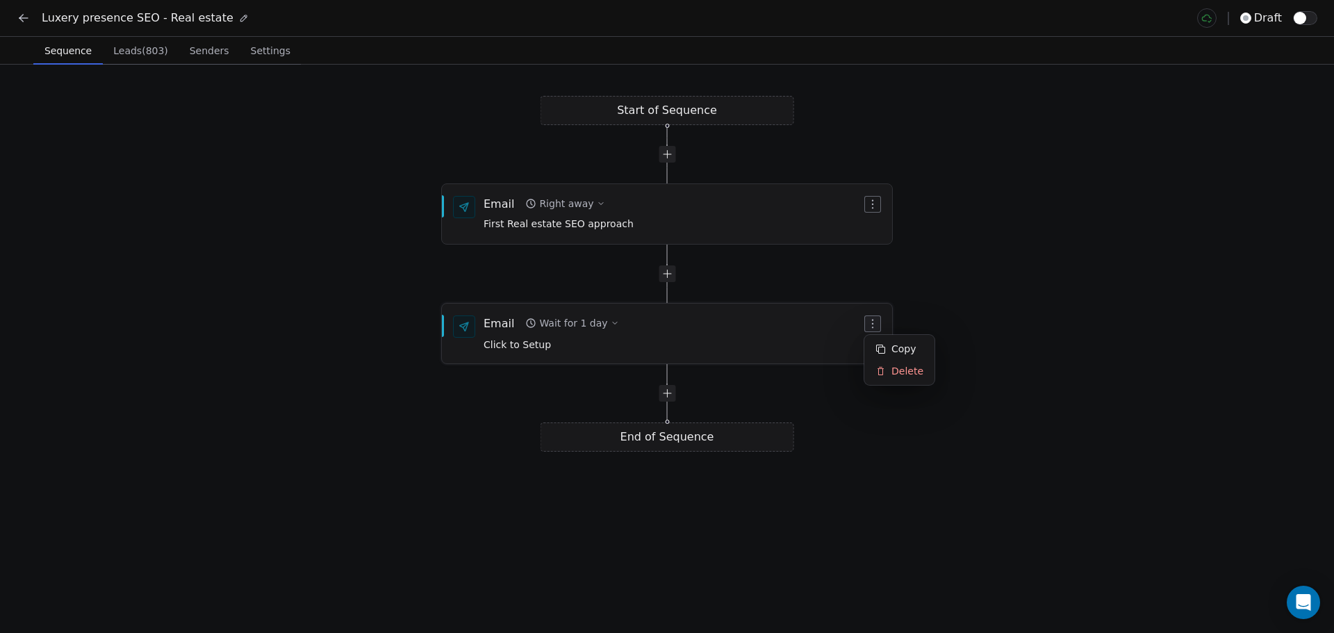
click at [873, 322] on icon "button" at bounding box center [872, 323] width 11 height 11
click at [991, 285] on html "Luxery presence SEO - Real estate draft Sequence Sequence Leads (803) Leads (80…" at bounding box center [667, 316] width 1334 height 633
click at [124, 52] on span "Leads (803)" at bounding box center [141, 50] width 66 height 19
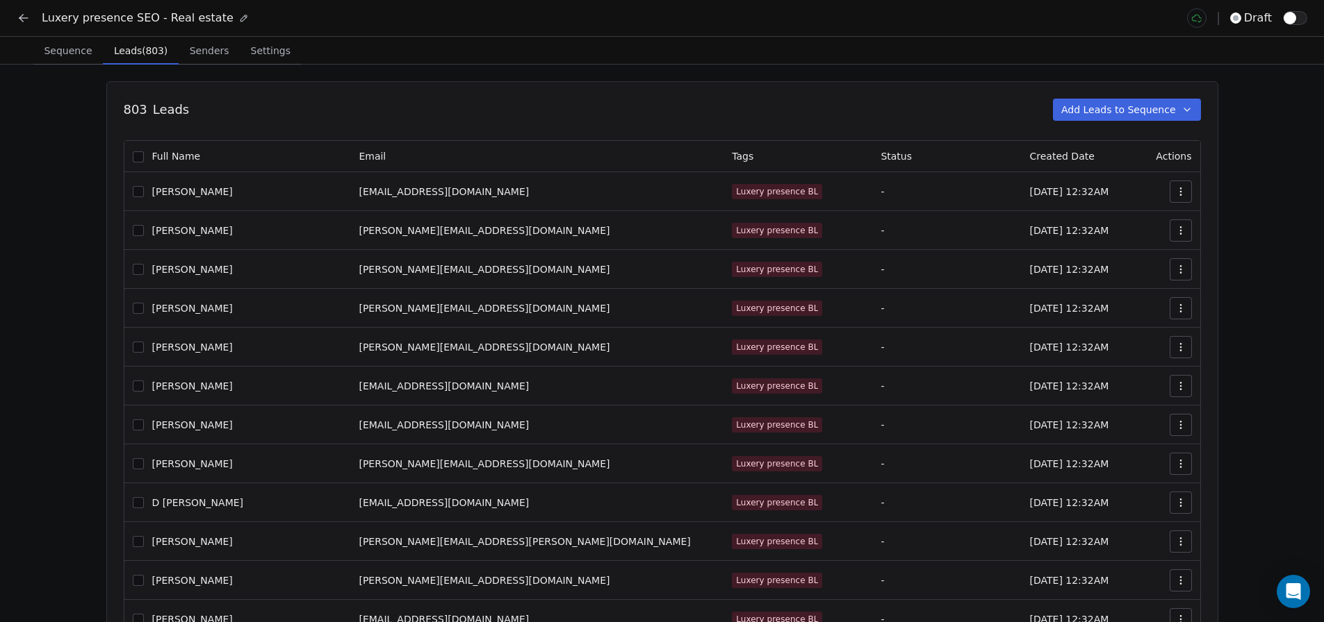
click at [143, 193] on button "button" at bounding box center [138, 191] width 11 height 11
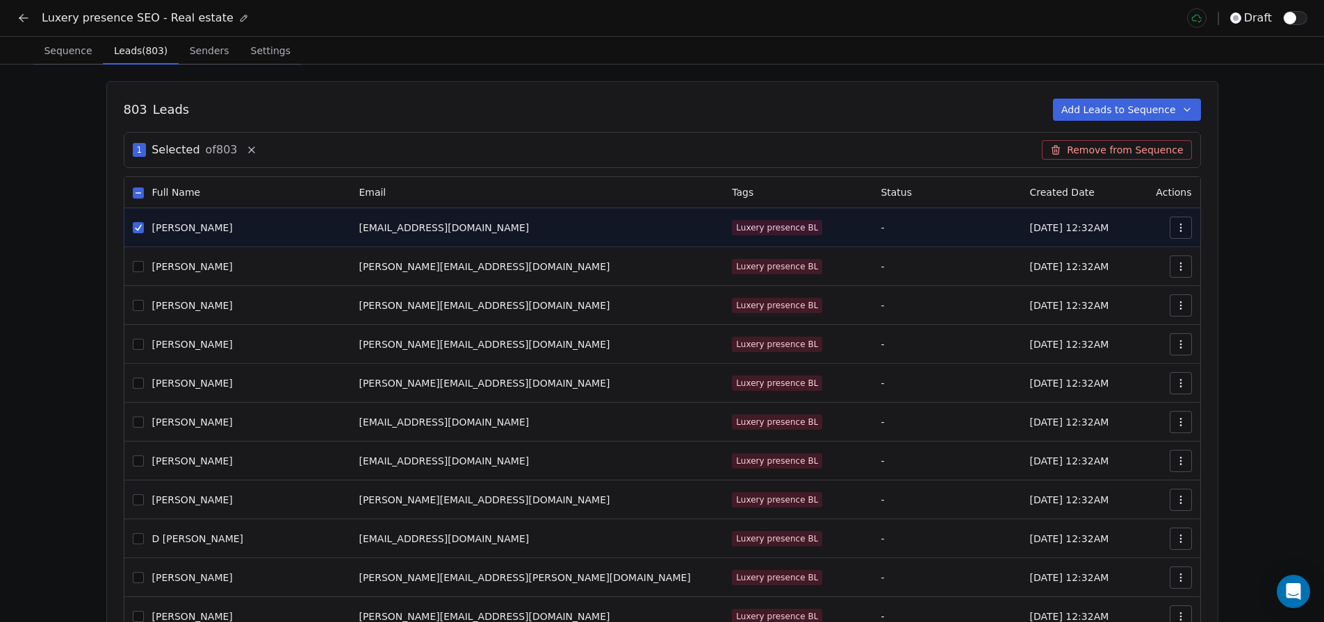
click at [143, 193] on button "button" at bounding box center [138, 193] width 11 height 11
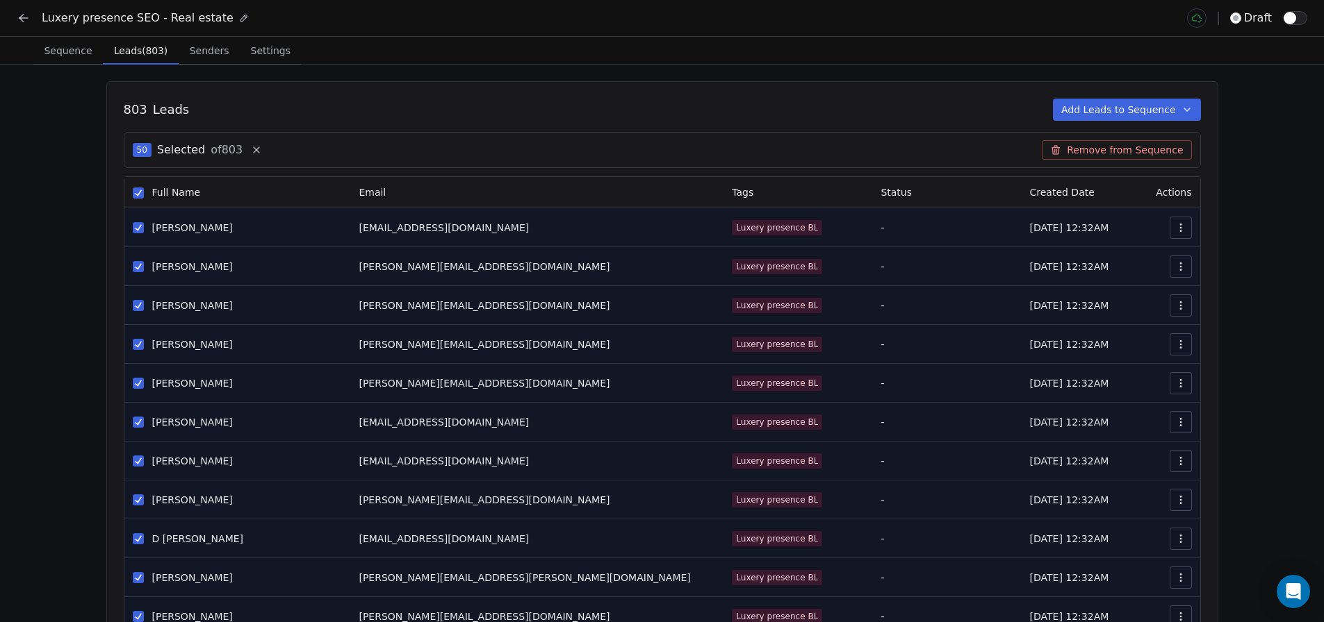
click at [1180, 224] on icon "button" at bounding box center [1180, 227] width 11 height 11
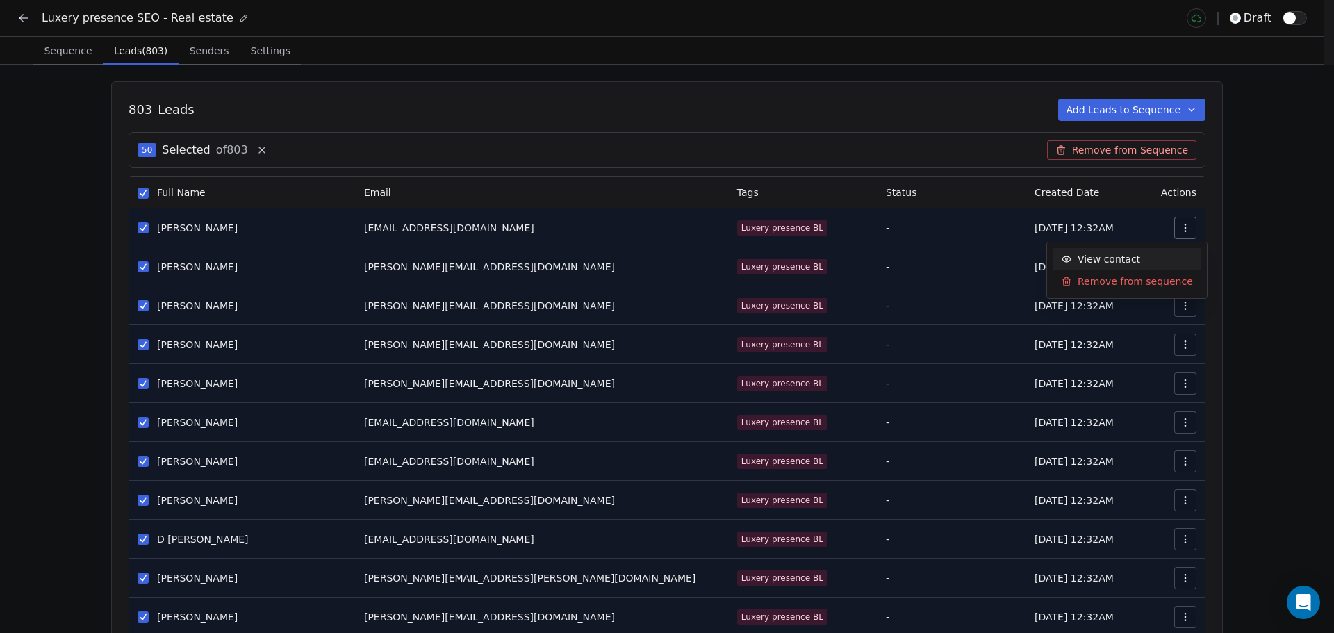
click at [1119, 261] on span "View contact" at bounding box center [1109, 259] width 63 height 15
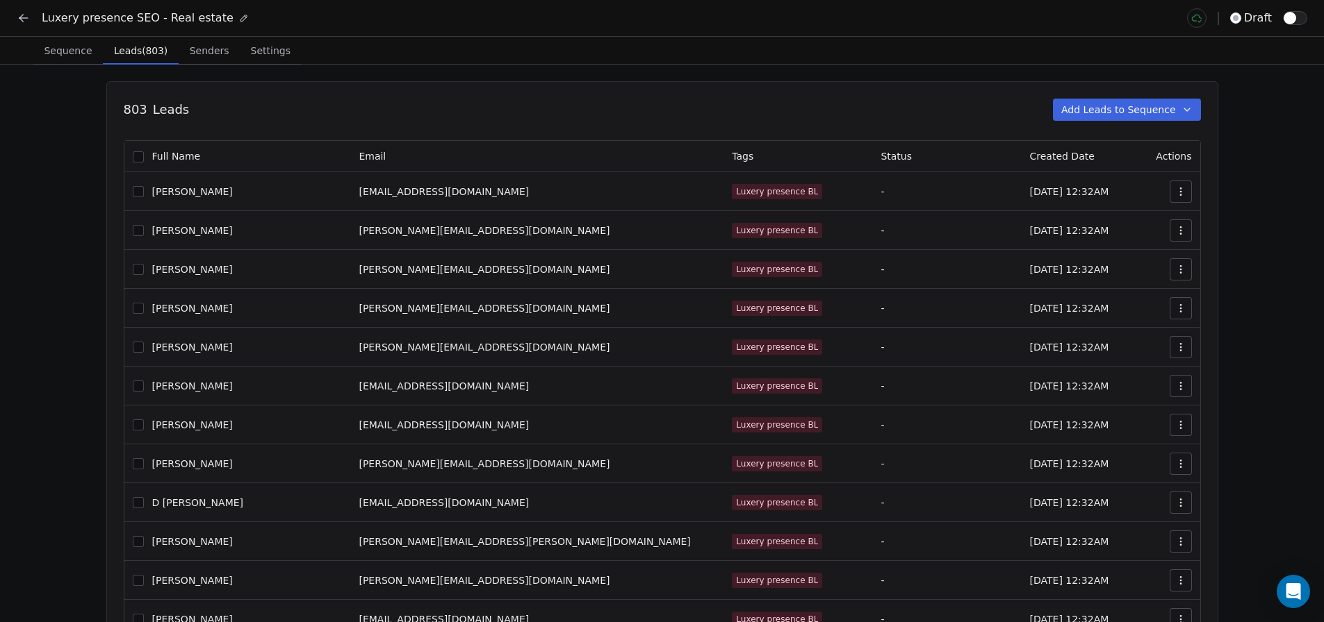
click at [217, 56] on span "Senders" at bounding box center [209, 50] width 51 height 19
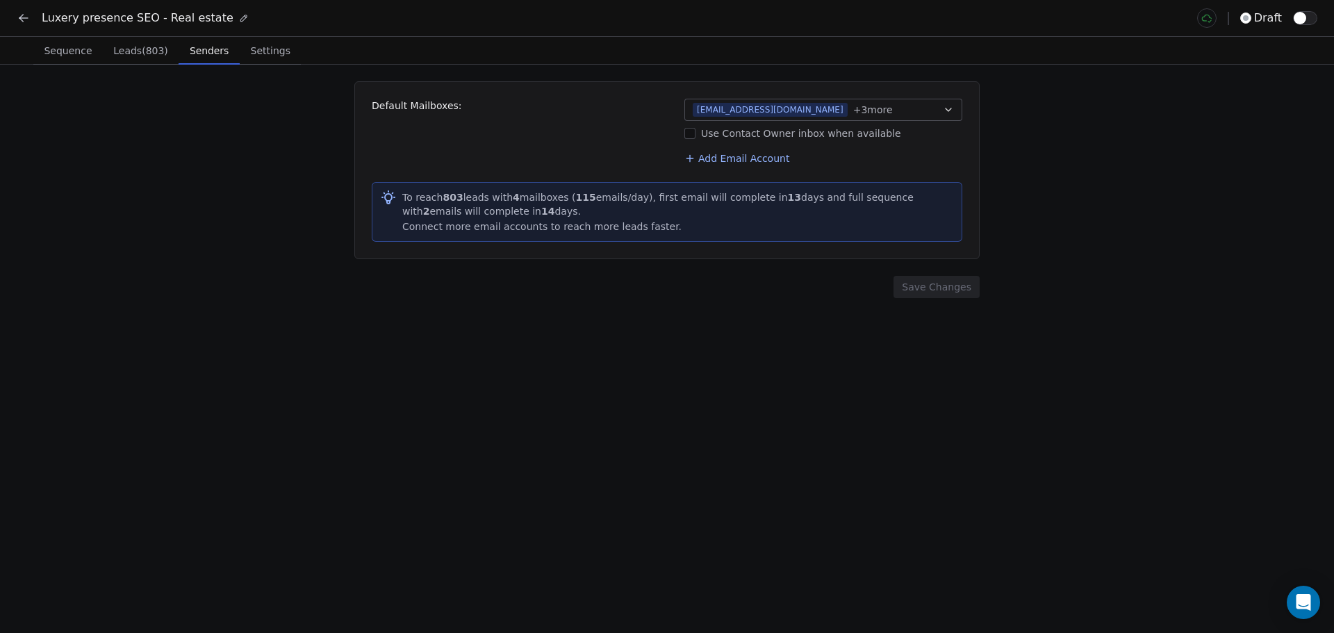
click at [689, 134] on button "Use Contact Owner inbox when available" at bounding box center [689, 133] width 11 height 14
click at [937, 288] on button "Save Changes" at bounding box center [936, 287] width 86 height 22
click at [245, 53] on span "Settings" at bounding box center [270, 50] width 51 height 19
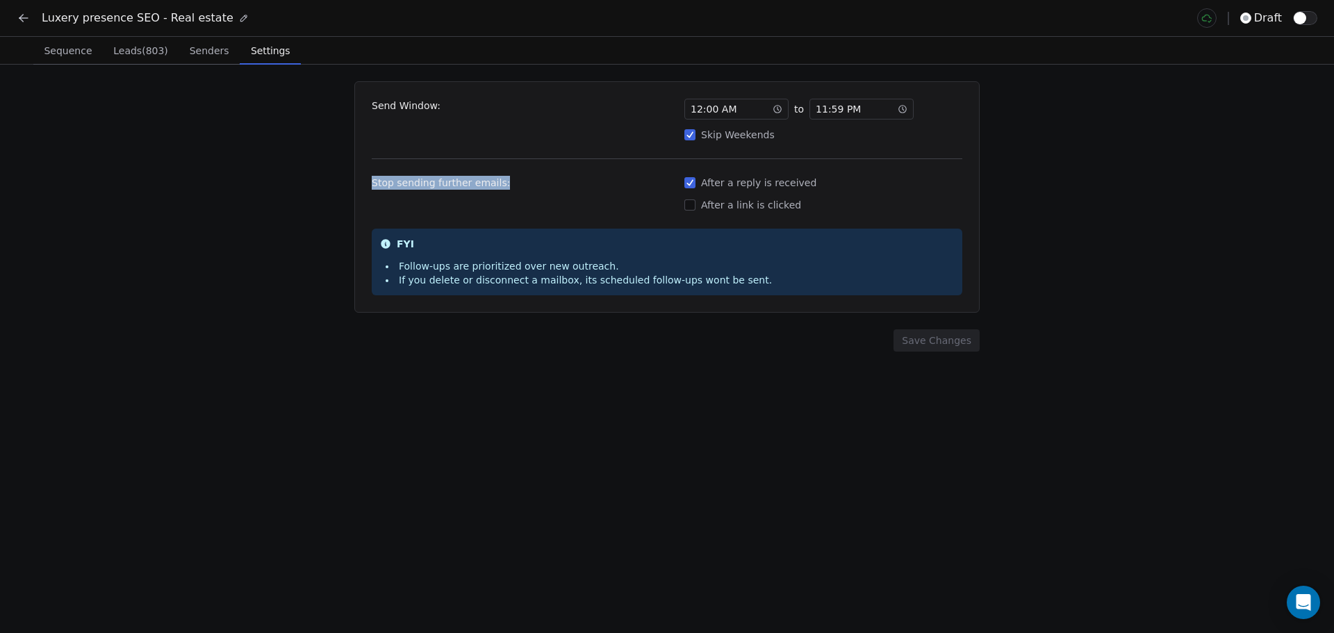
drag, startPoint x: 368, startPoint y: 186, endPoint x: 560, endPoint y: 172, distance: 192.3
click at [560, 172] on div "Send Window: 12 : 00 AM to 11 : 59 PM Skip Weekends Stop sending further emails…" at bounding box center [666, 196] width 625 height 231
click at [568, 171] on div "Send Window: 12 : 00 AM to 11 : 59 PM Skip Weekends Stop sending further emails…" at bounding box center [666, 196] width 625 height 231
